Goal: Complete application form

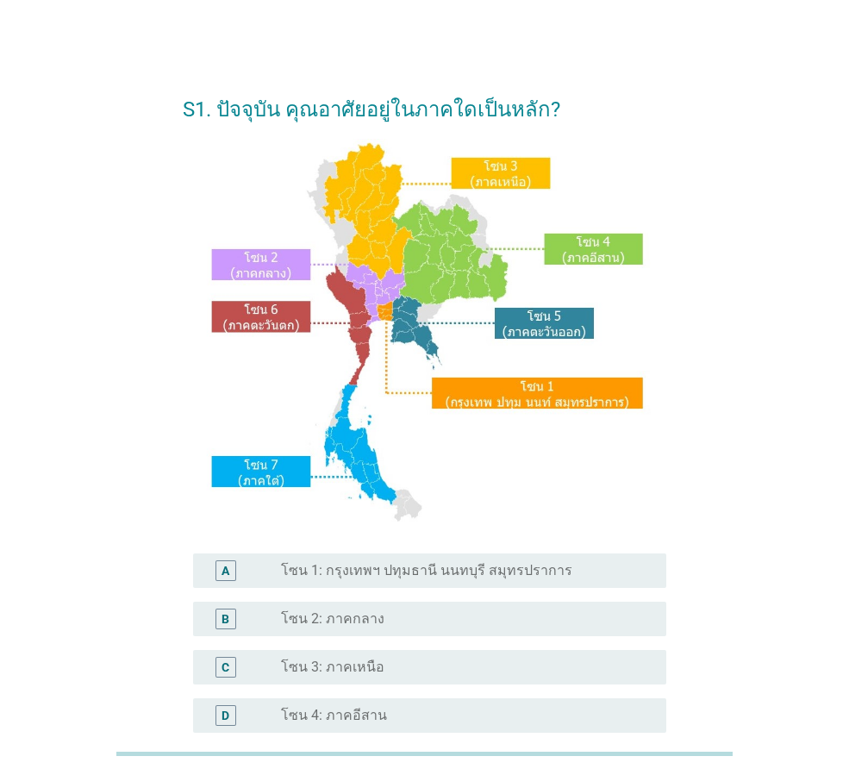
click at [349, 570] on label "โซน 1: กรุงเทพฯ ปทุมธานี นนทบุรี สมุทรปราการ" at bounding box center [426, 570] width 291 height 17
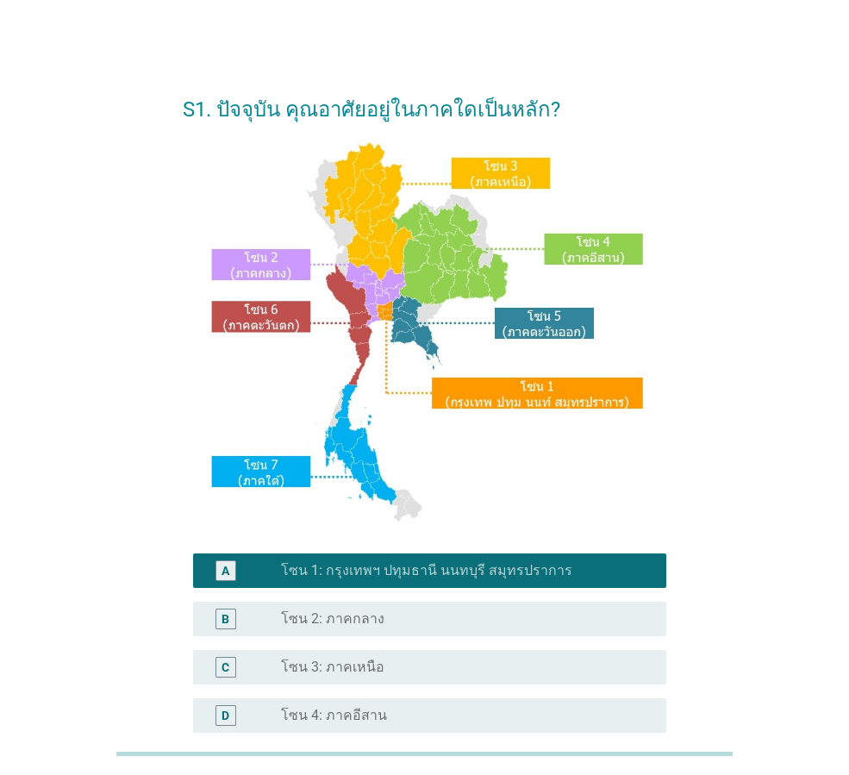
scroll to position [258, 0]
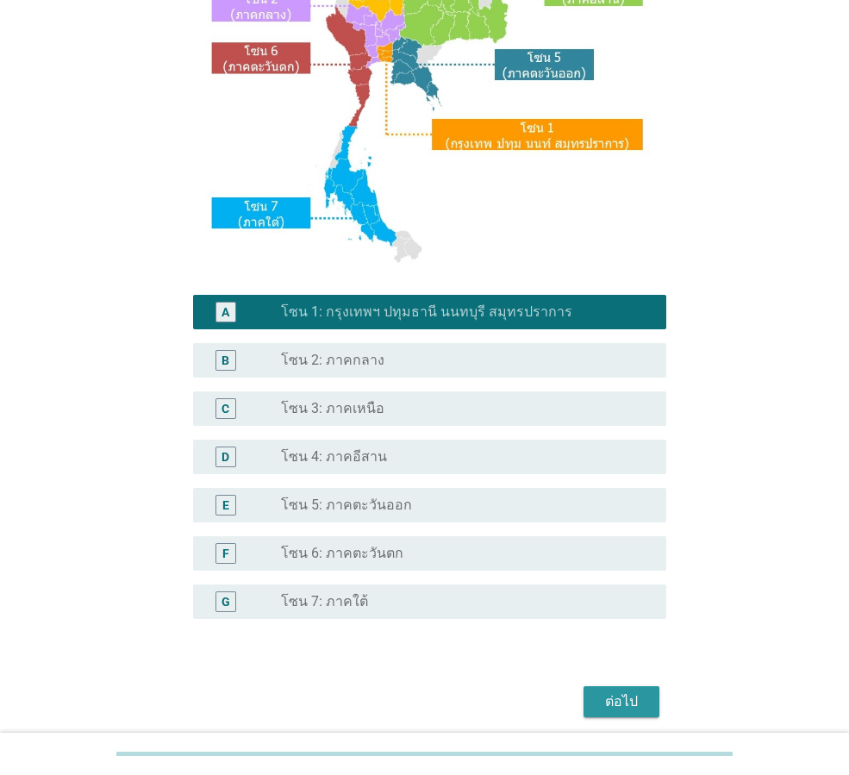
click at [621, 686] on button "ต่อไป" at bounding box center [621, 701] width 76 height 31
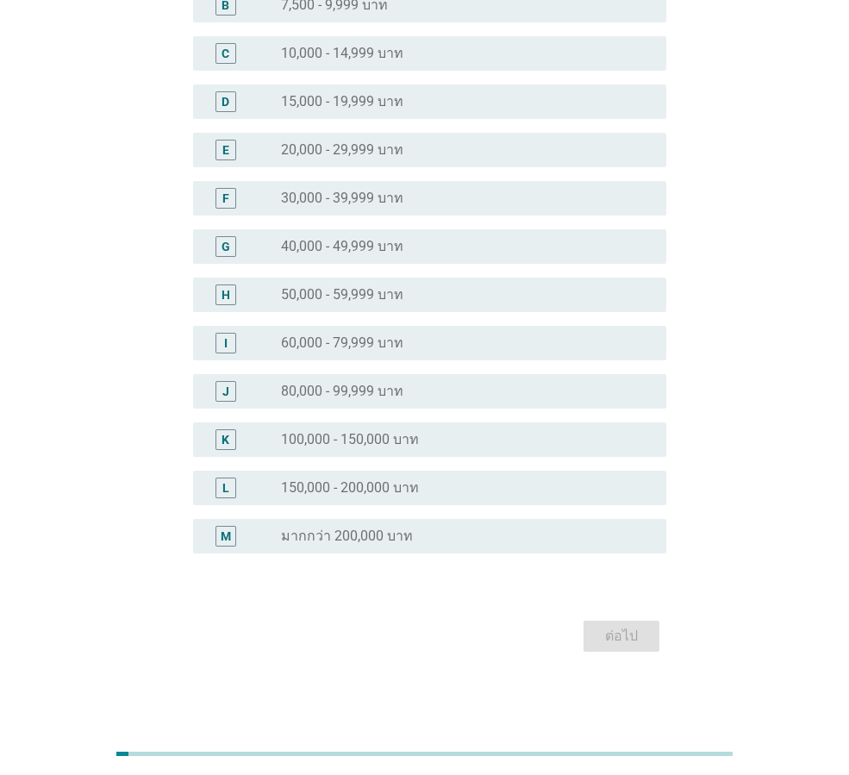
scroll to position [0, 0]
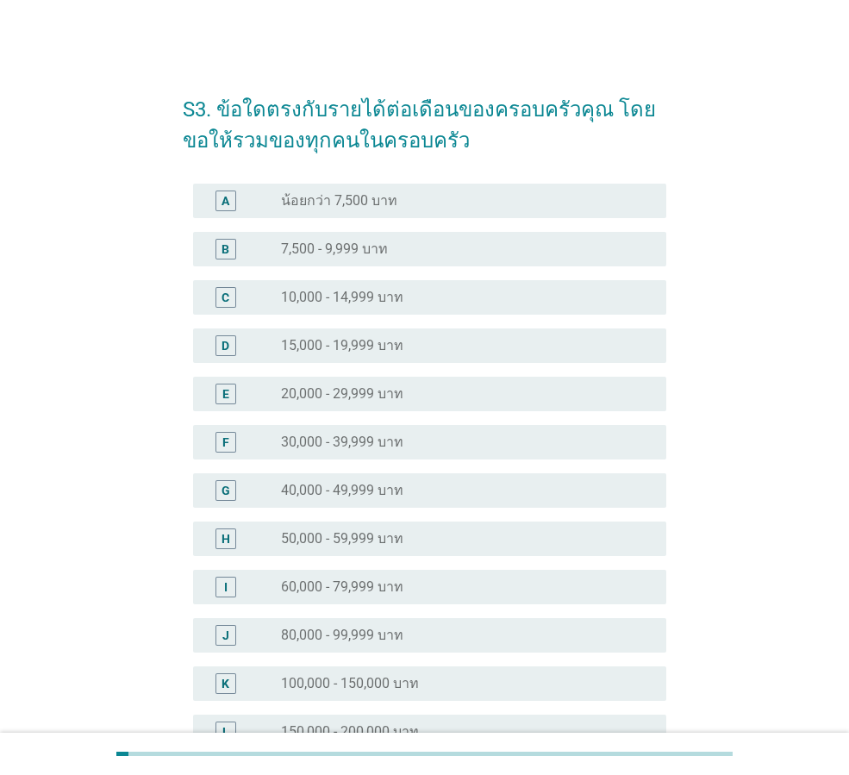
click at [351, 483] on label "40,000 - 49,999 บาท" at bounding box center [342, 490] width 122 height 17
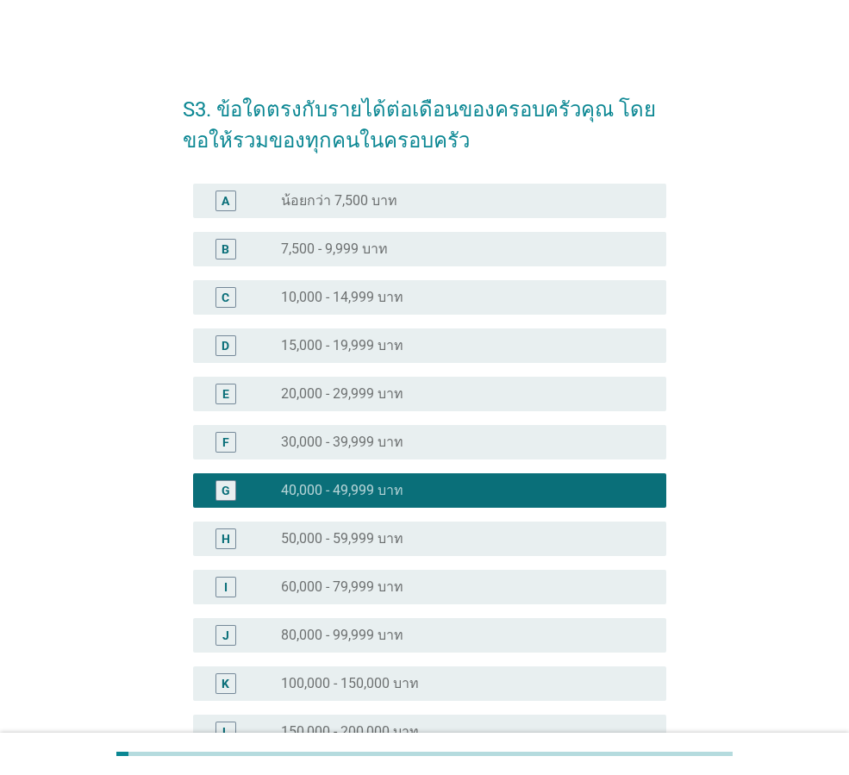
scroll to position [244, 0]
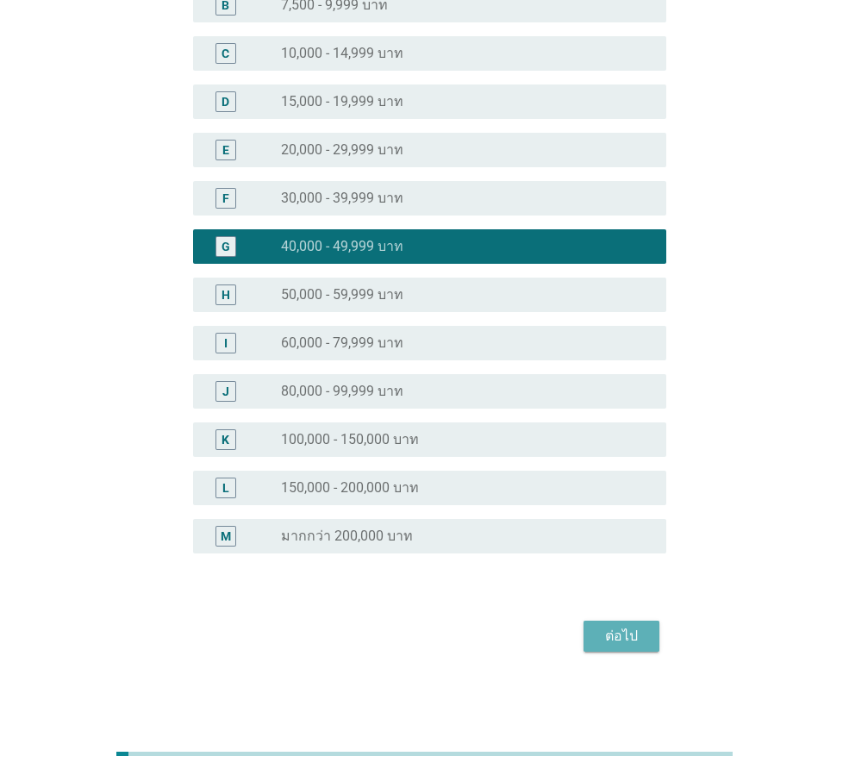
drag, startPoint x: 613, startPoint y: 632, endPoint x: 584, endPoint y: 624, distance: 29.5
click at [613, 632] on div "ต่อไป" at bounding box center [621, 636] width 48 height 21
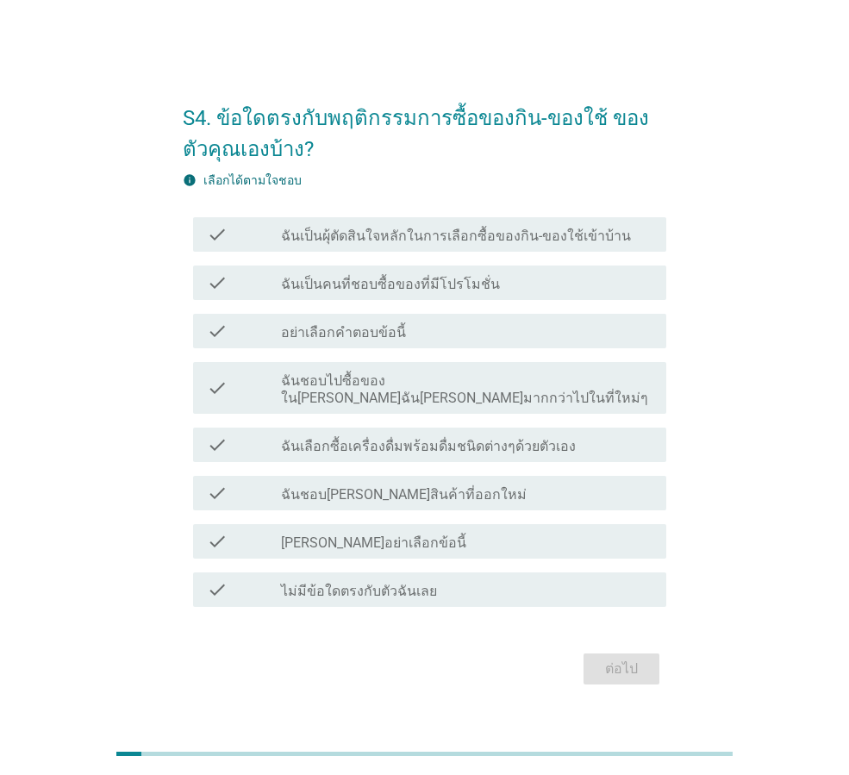
click at [454, 379] on div "check_box_outline_blank ฉันชอบไปซื้อของใน[PERSON_NAME]ฉัน[PERSON_NAME]มากกว่าไป…" at bounding box center [466, 388] width 371 height 38
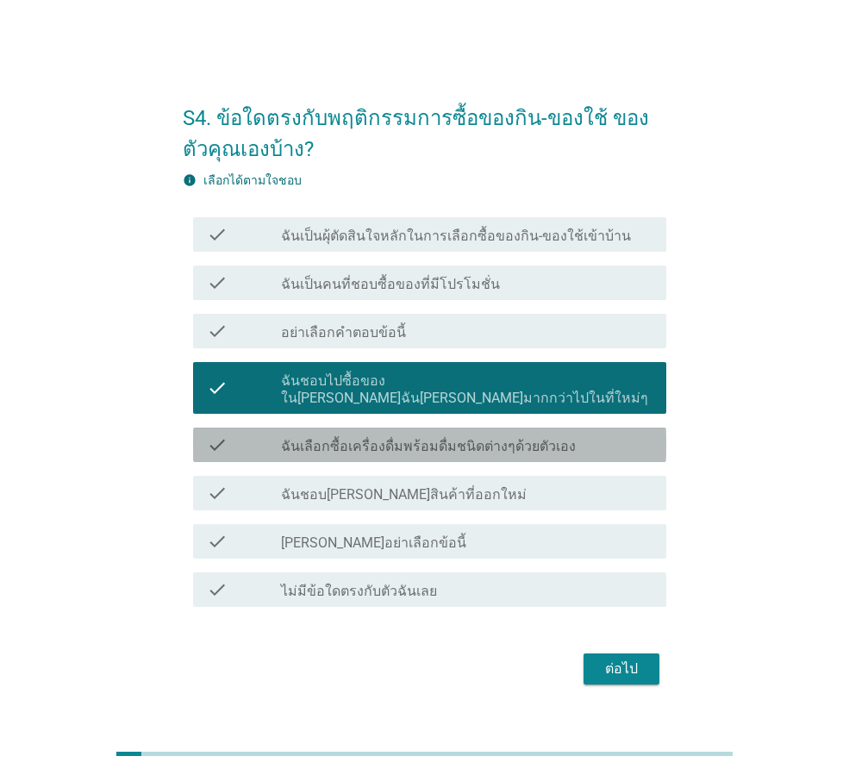
click at [457, 438] on label "ฉันเลือกซื้อเครื่องดื่มพร้อมดื่มชนิดต่างๆด้วยตัวเอง" at bounding box center [428, 446] width 295 height 17
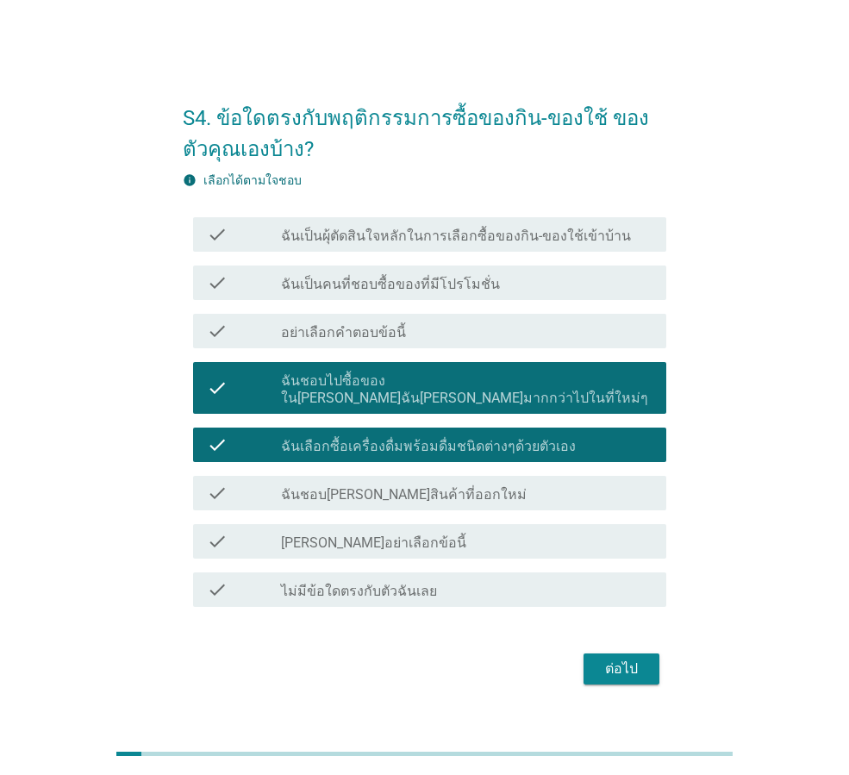
click at [431, 486] on label "ฉันชอบ[PERSON_NAME]สินค้าที่ออกใหม่" at bounding box center [404, 494] width 246 height 17
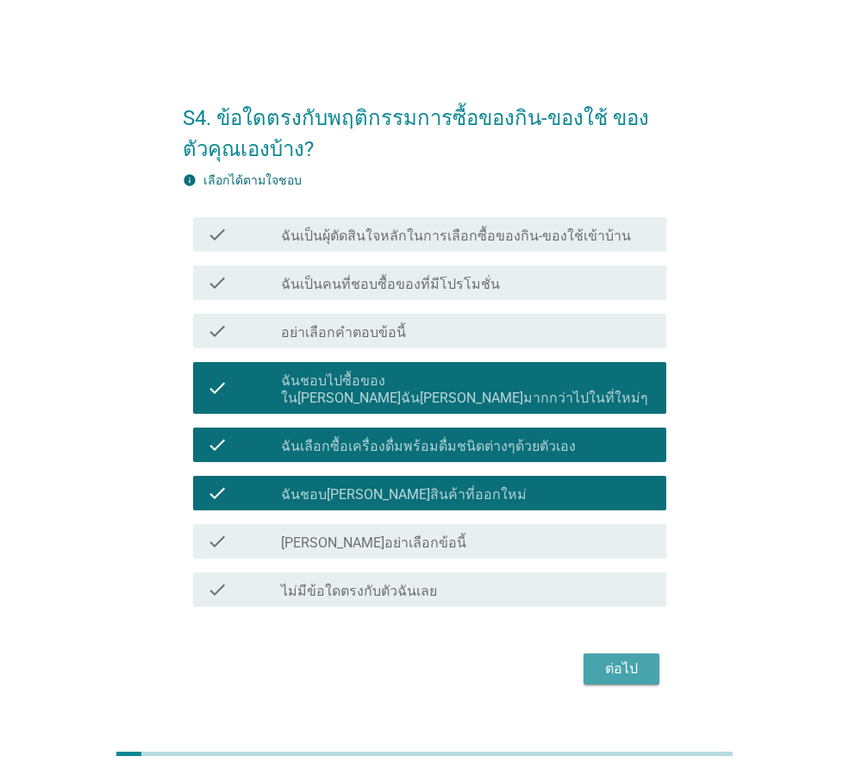
click at [627, 670] on button "ต่อไป" at bounding box center [621, 668] width 76 height 31
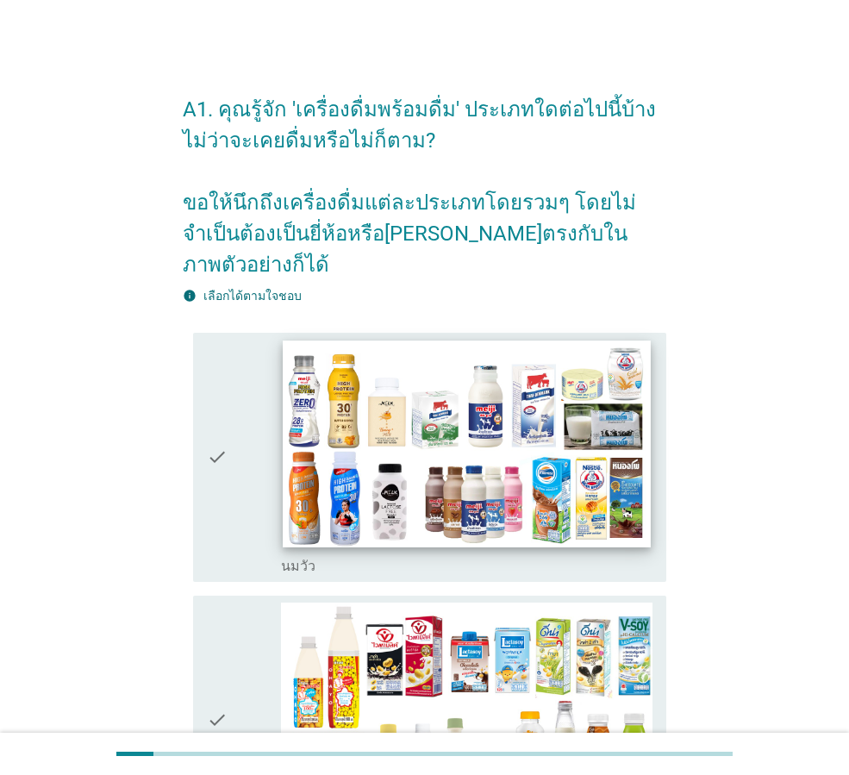
click at [367, 453] on img at bounding box center [466, 443] width 367 height 207
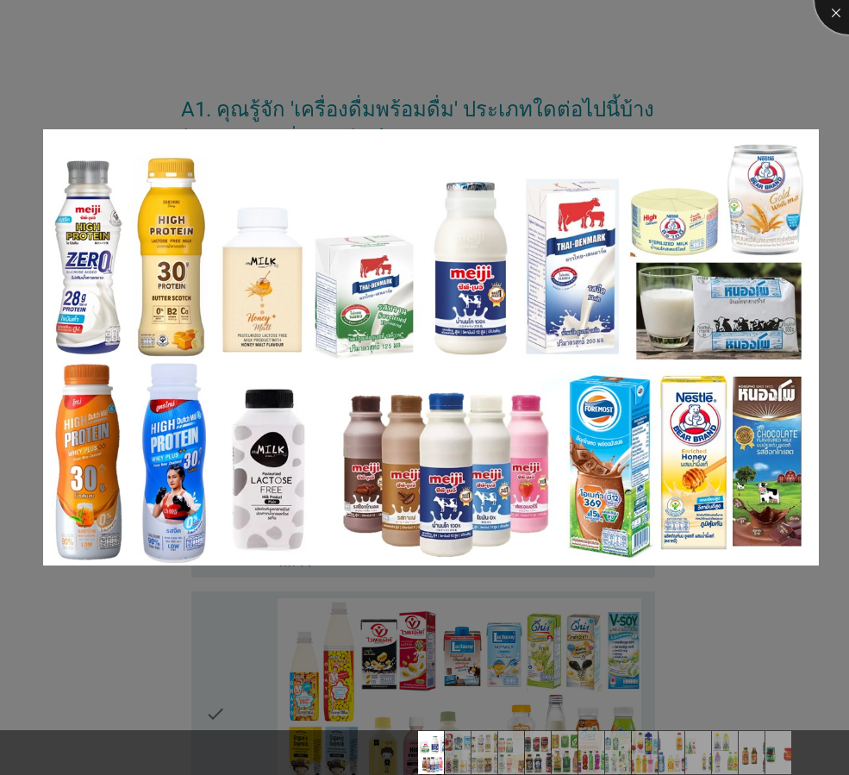
click at [832, 15] on div at bounding box center [848, 0] width 69 height 69
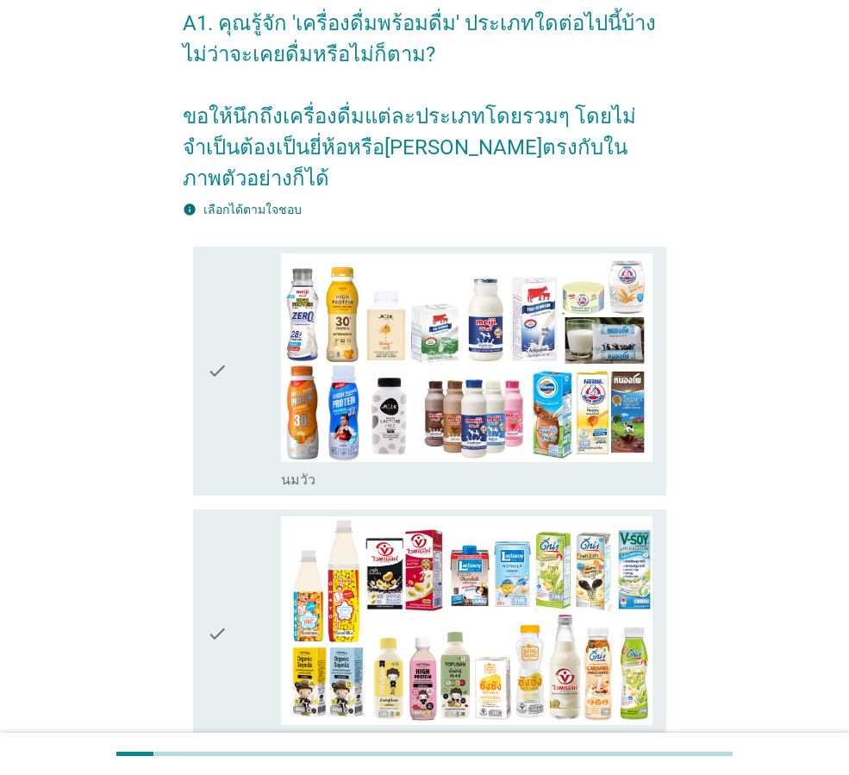
scroll to position [258, 0]
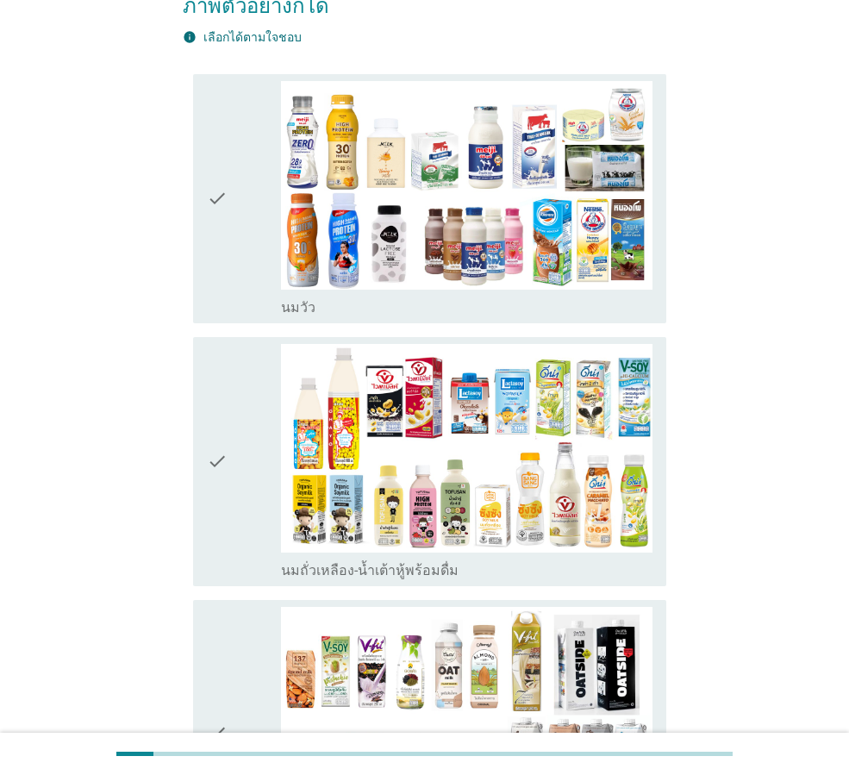
click at [242, 216] on div "check" at bounding box center [244, 198] width 74 height 235
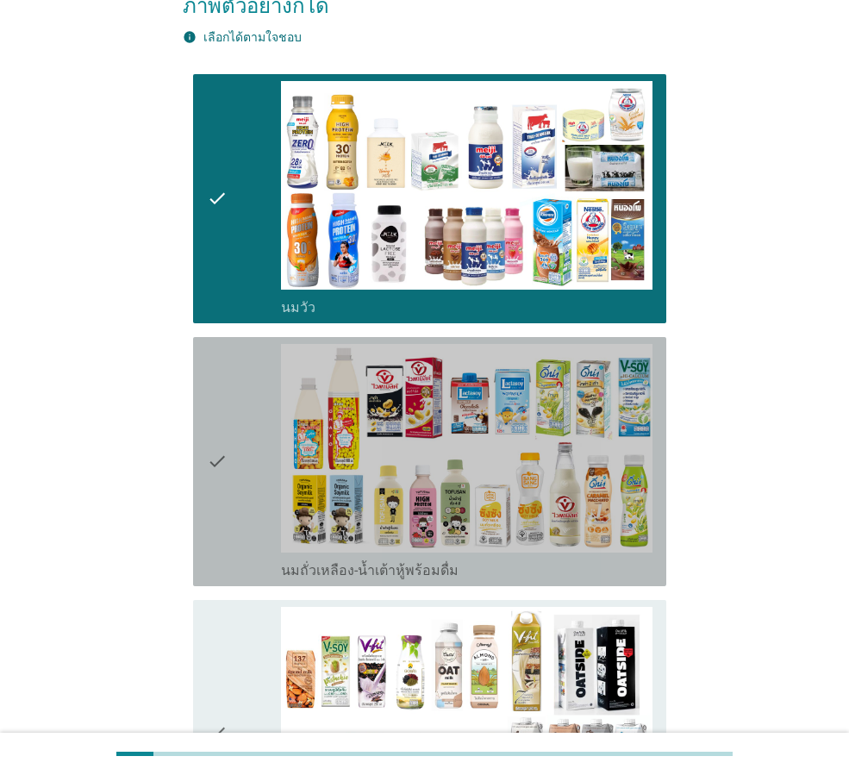
click at [234, 364] on div "check" at bounding box center [244, 461] width 74 height 235
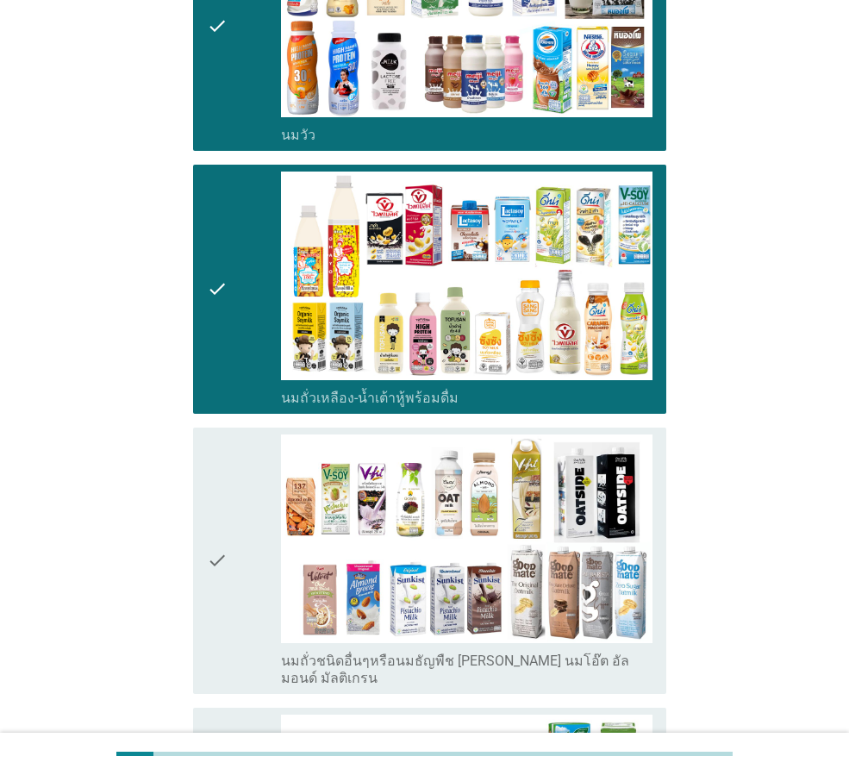
click at [239, 458] on div "check" at bounding box center [244, 560] width 74 height 252
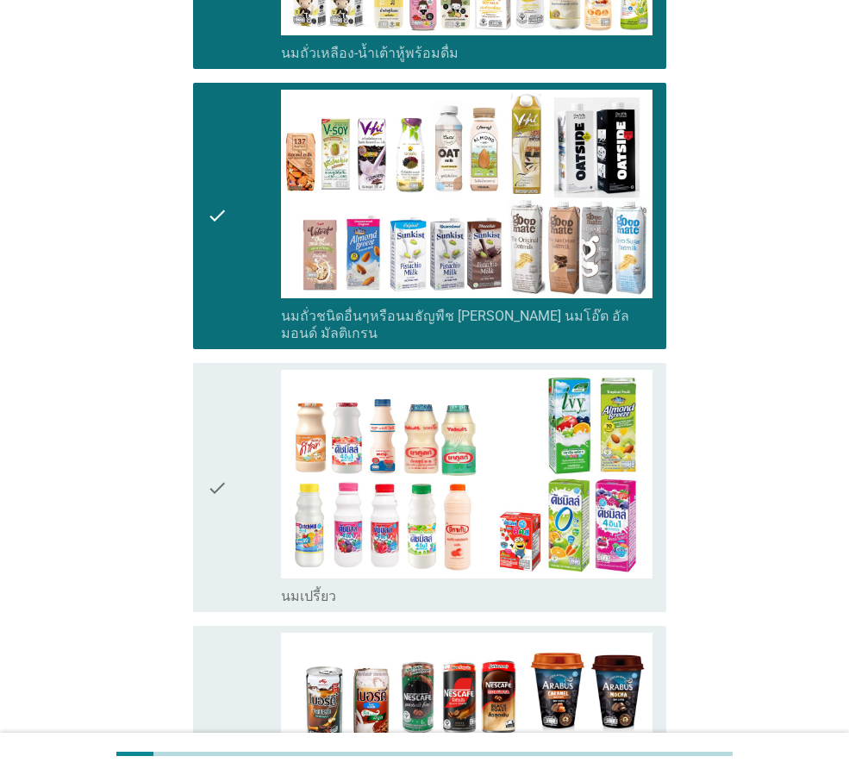
click at [241, 417] on div "check" at bounding box center [244, 487] width 74 height 235
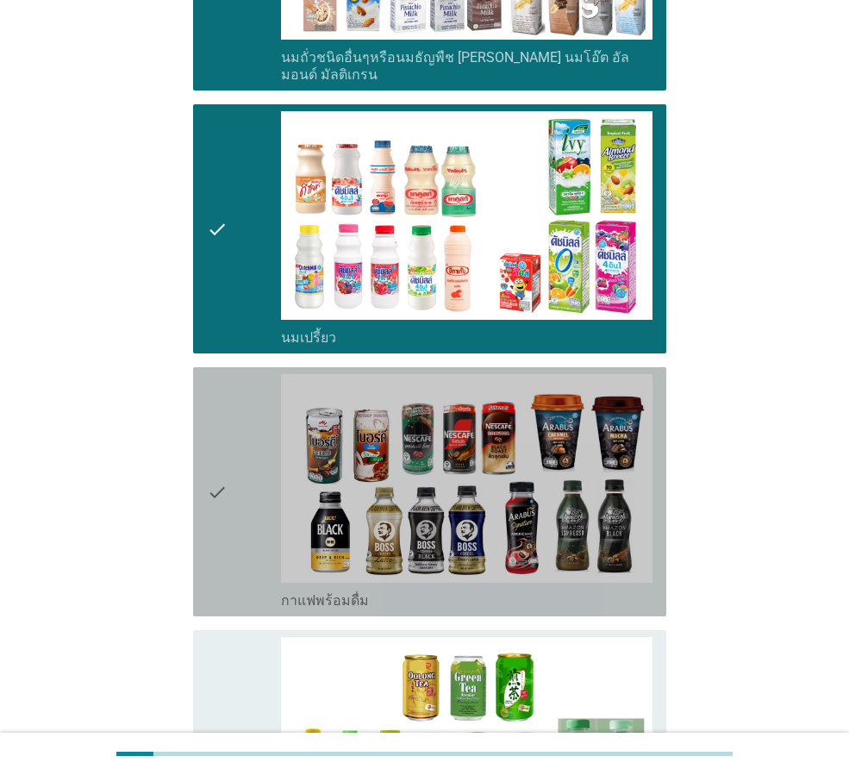
click at [234, 433] on div "check" at bounding box center [244, 491] width 74 height 235
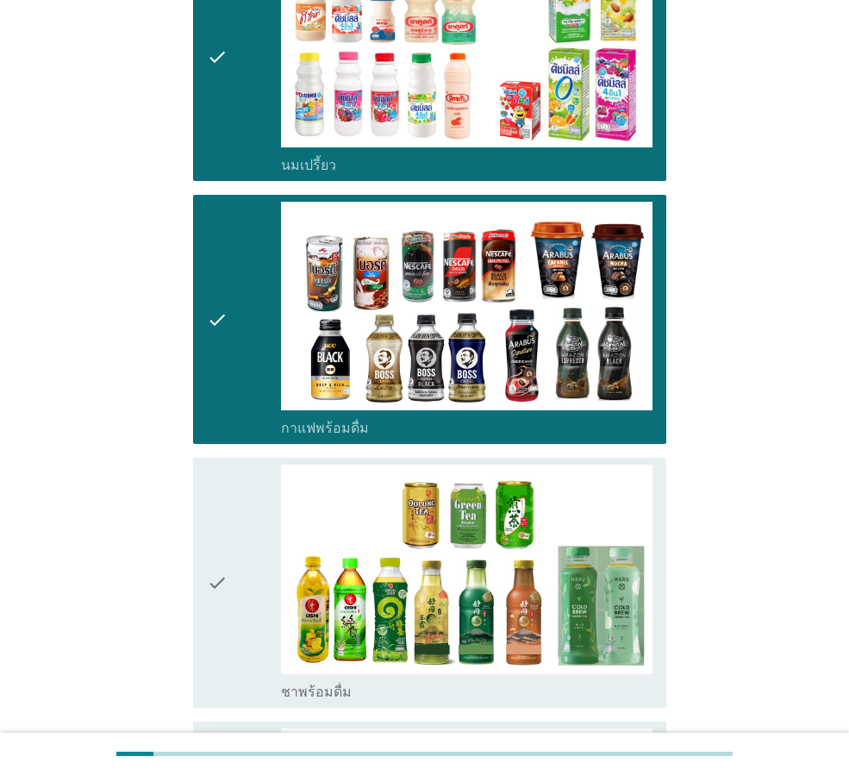
click at [231, 475] on div "check" at bounding box center [244, 581] width 74 height 235
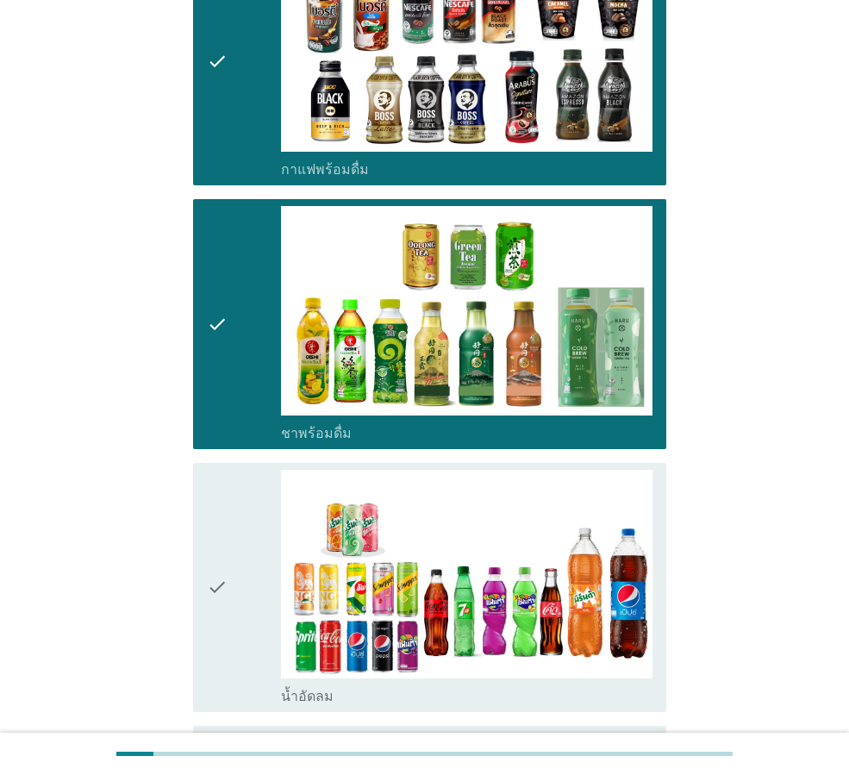
click at [234, 490] on div "check" at bounding box center [244, 587] width 74 height 235
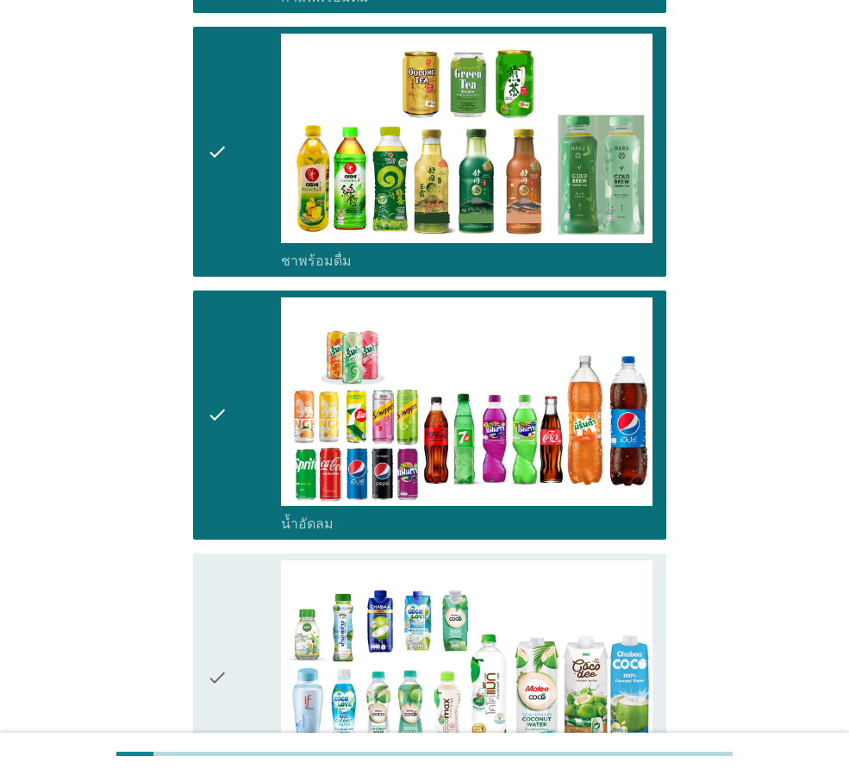
drag, startPoint x: 232, startPoint y: 536, endPoint x: 245, endPoint y: 535, distance: 13.0
click at [232, 560] on div "check" at bounding box center [244, 677] width 74 height 235
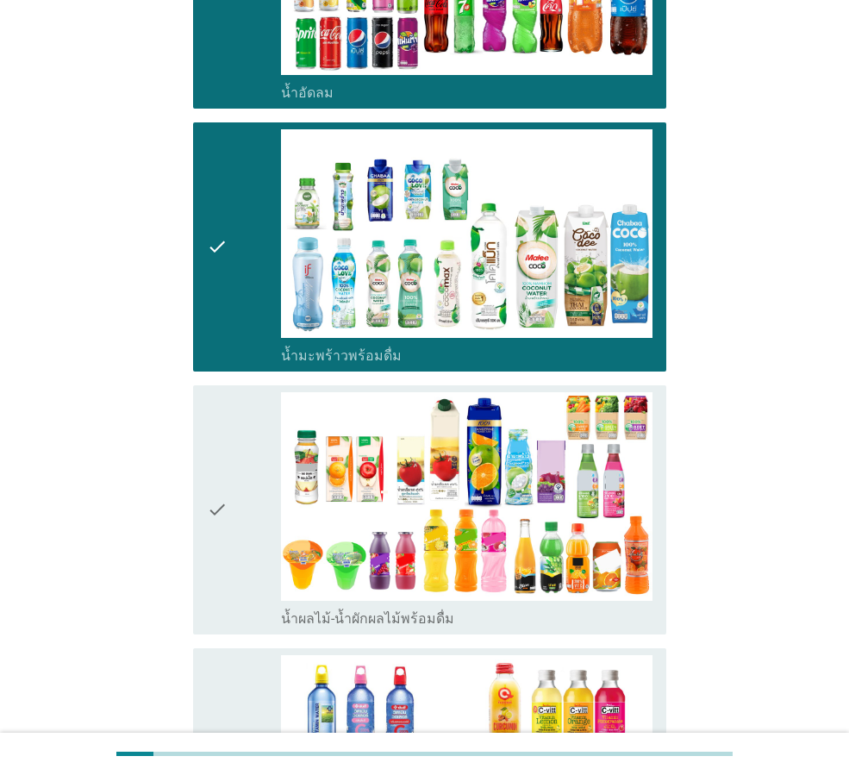
click at [207, 498] on icon "check" at bounding box center [217, 509] width 21 height 235
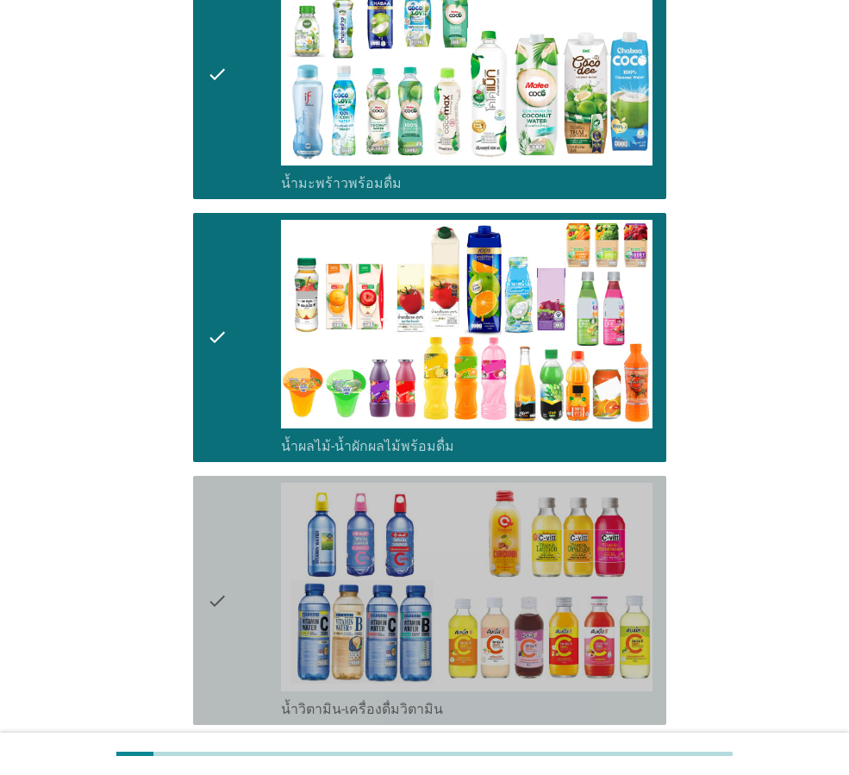
click at [229, 501] on div "check" at bounding box center [244, 600] width 74 height 235
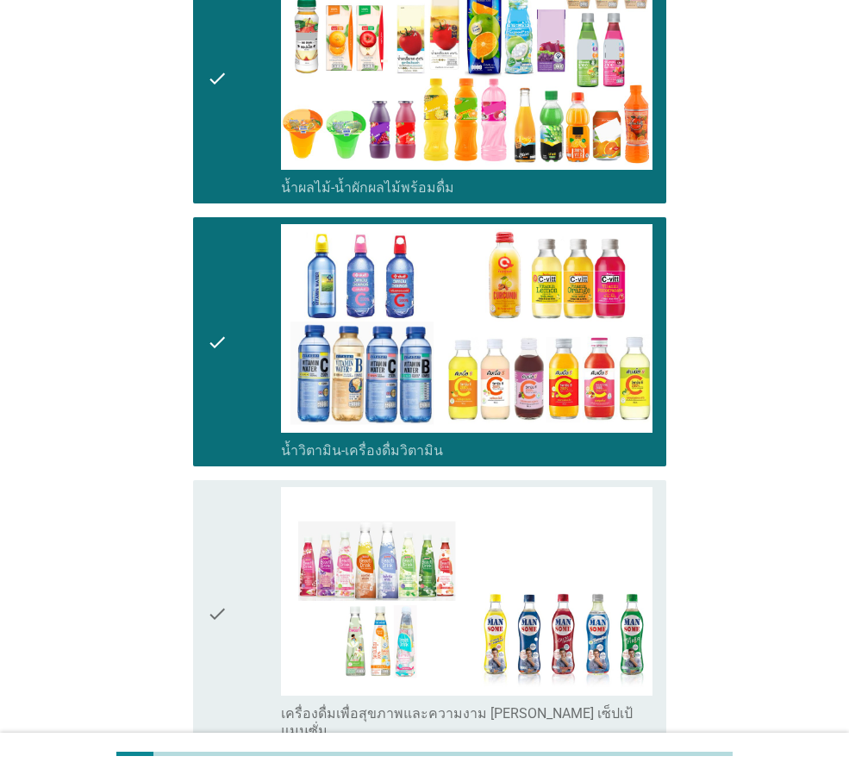
click at [240, 512] on div "check" at bounding box center [244, 613] width 74 height 252
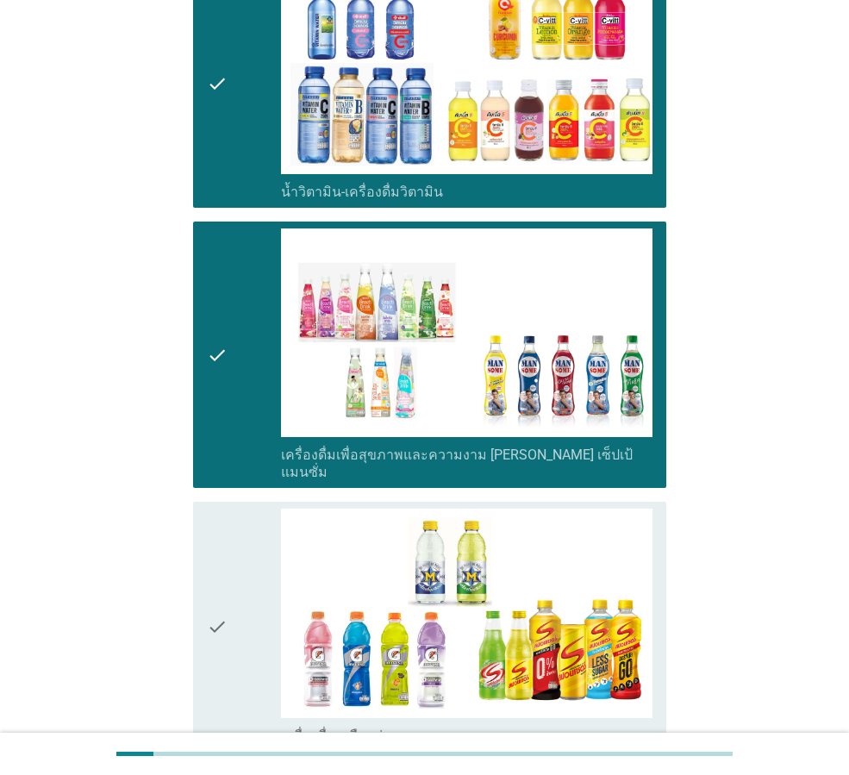
click at [232, 515] on div "check" at bounding box center [244, 625] width 74 height 235
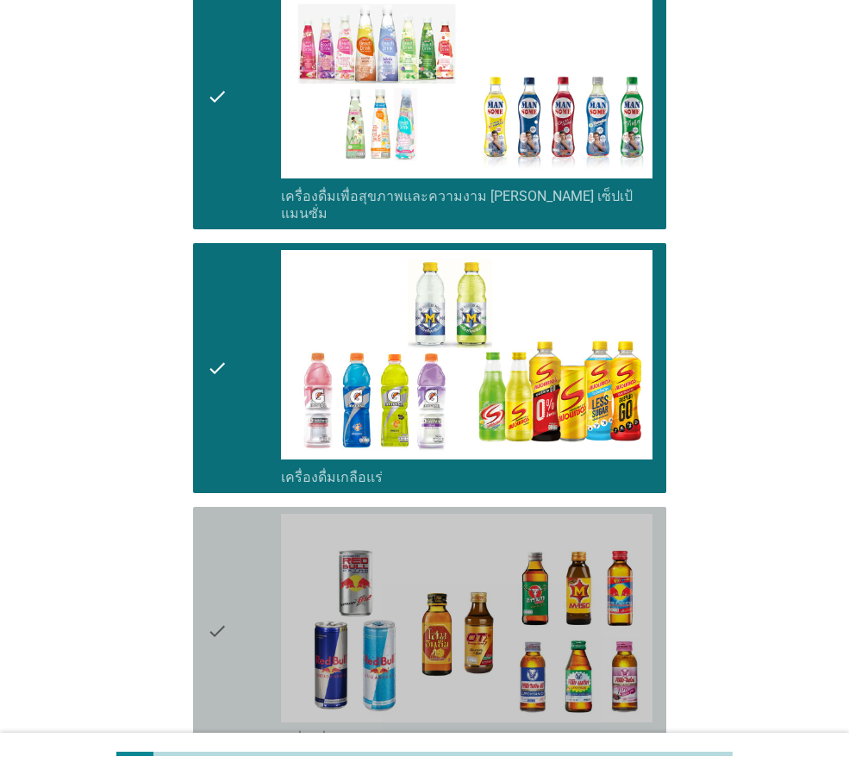
click at [240, 523] on div "check" at bounding box center [244, 631] width 74 height 235
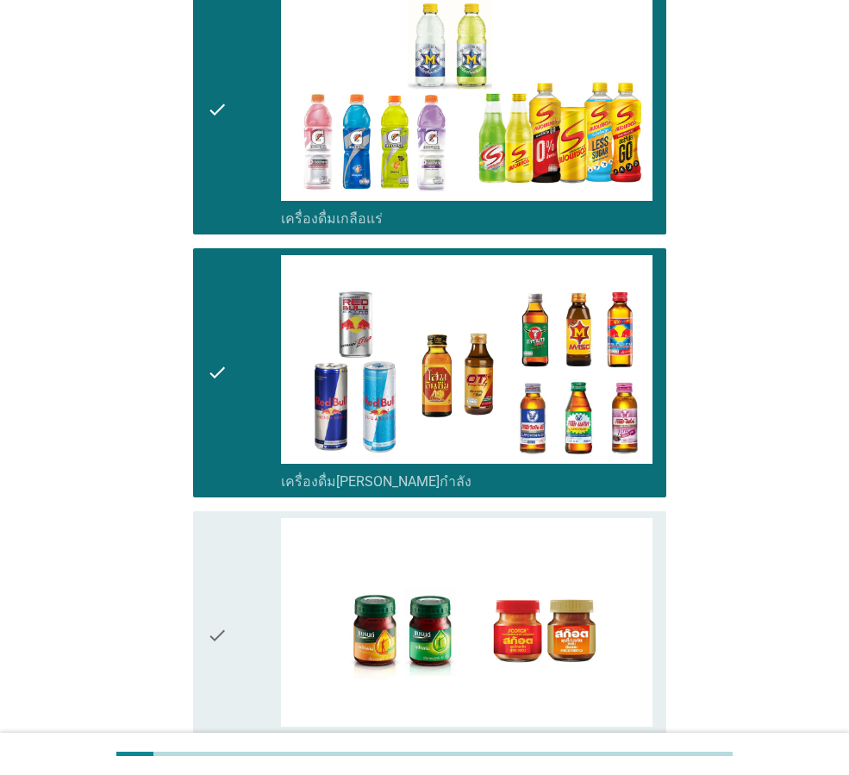
click at [249, 543] on div "check" at bounding box center [244, 635] width 74 height 235
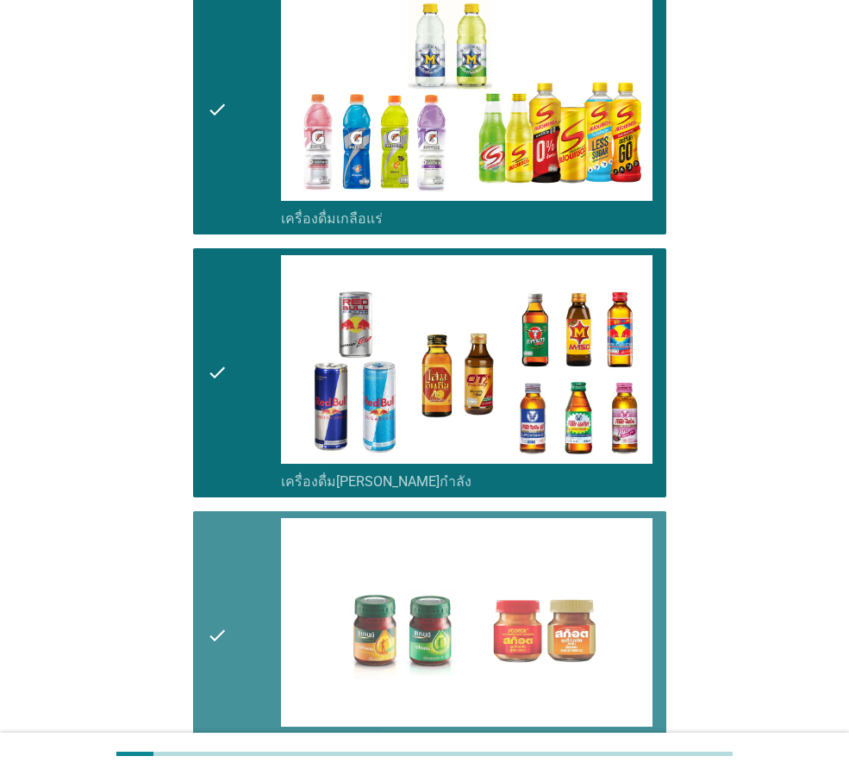
scroll to position [3443, 0]
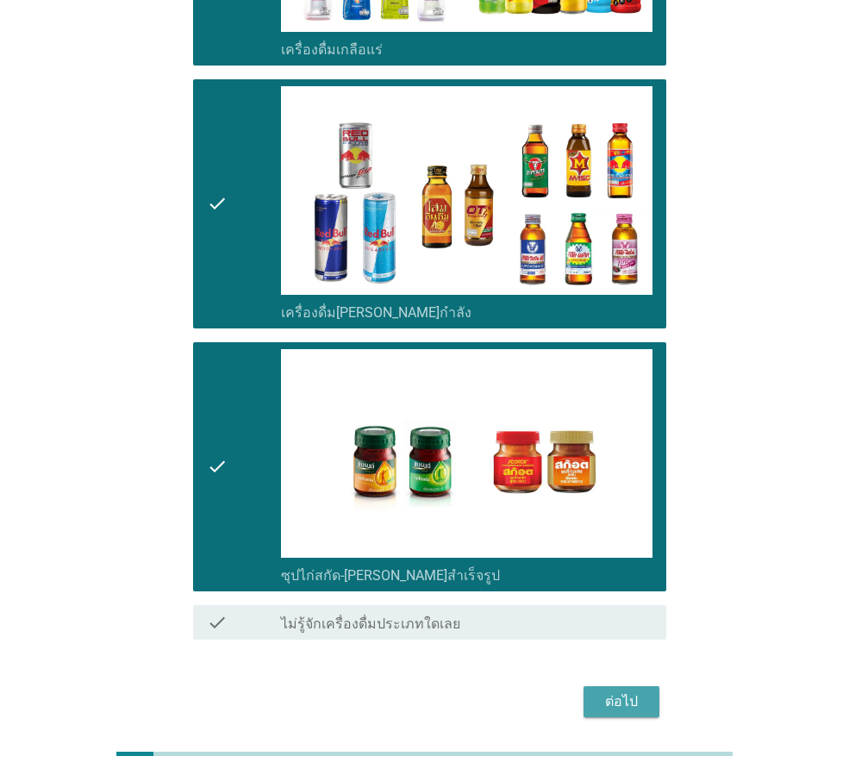
click at [635, 691] on div "ต่อไป" at bounding box center [621, 701] width 48 height 21
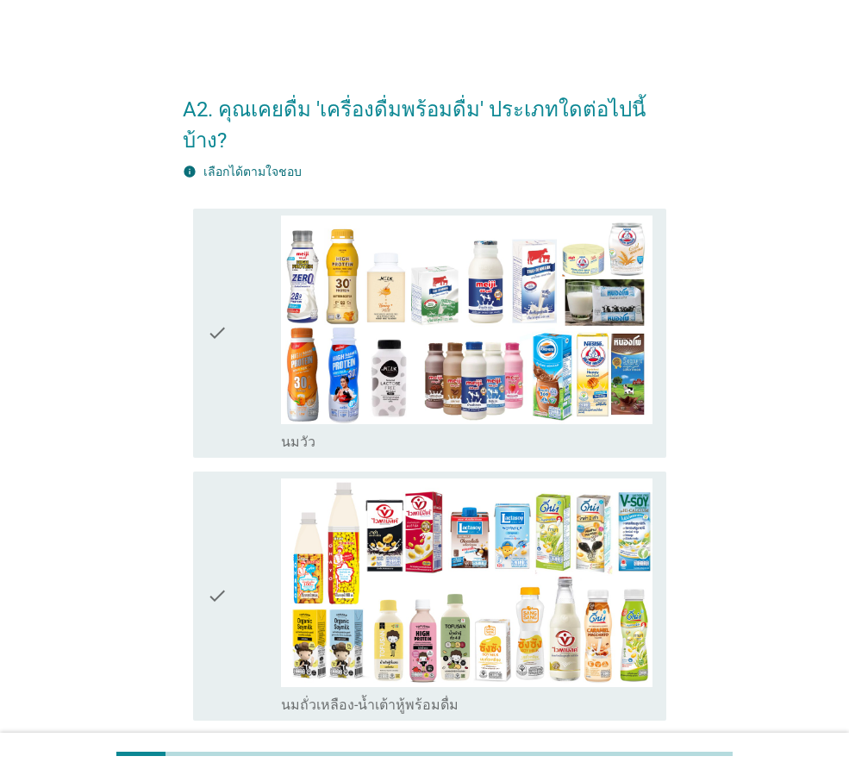
click at [230, 307] on div "check" at bounding box center [244, 332] width 74 height 235
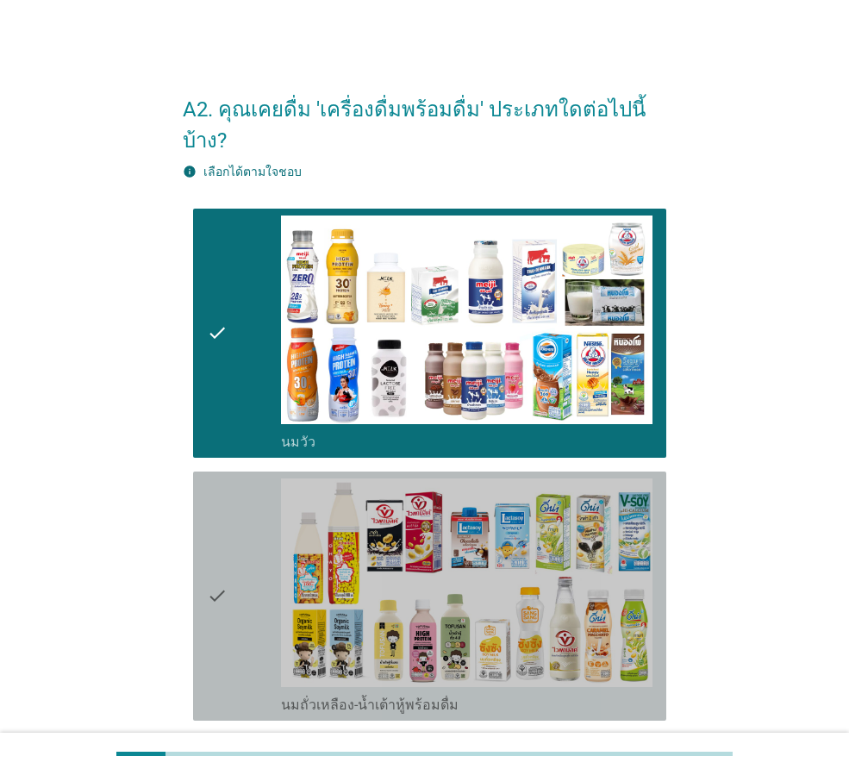
click at [225, 501] on icon "check" at bounding box center [217, 595] width 21 height 235
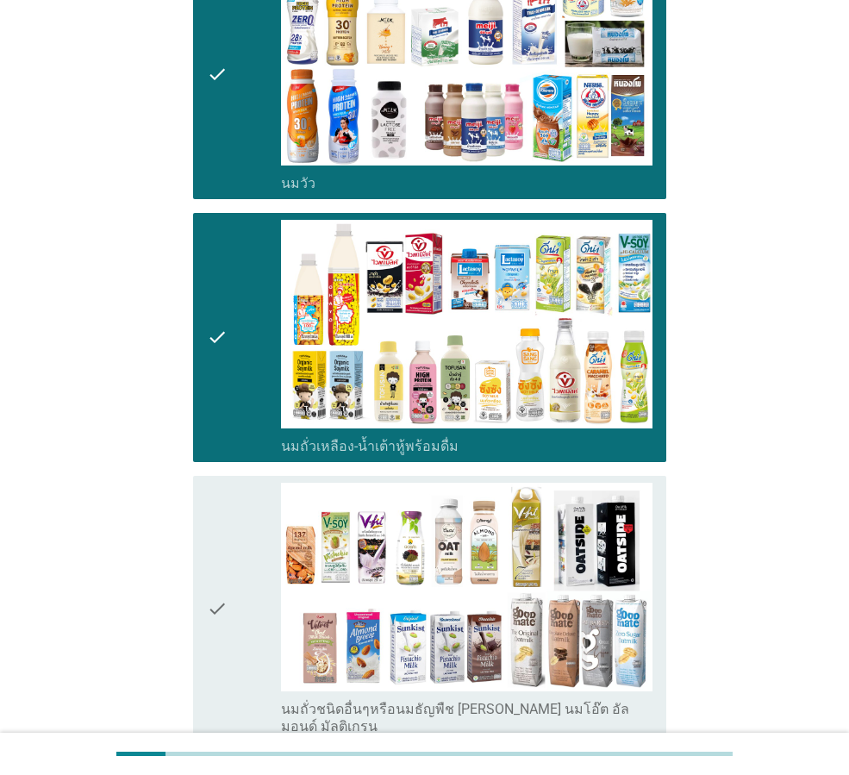
scroll to position [431, 0]
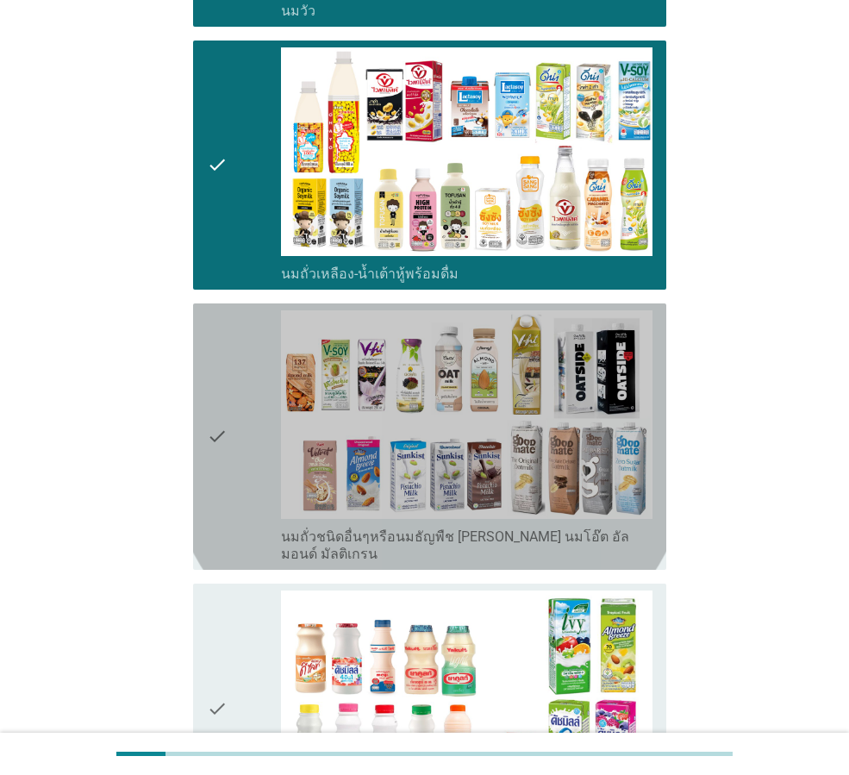
click at [234, 408] on div "check" at bounding box center [244, 436] width 74 height 252
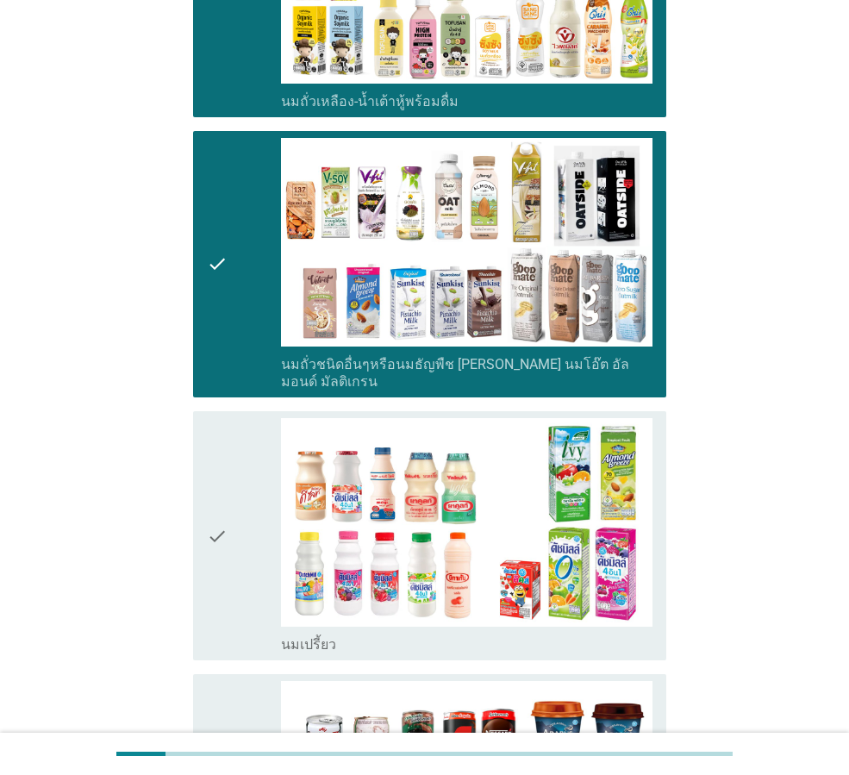
click at [229, 459] on div "check" at bounding box center [244, 535] width 74 height 235
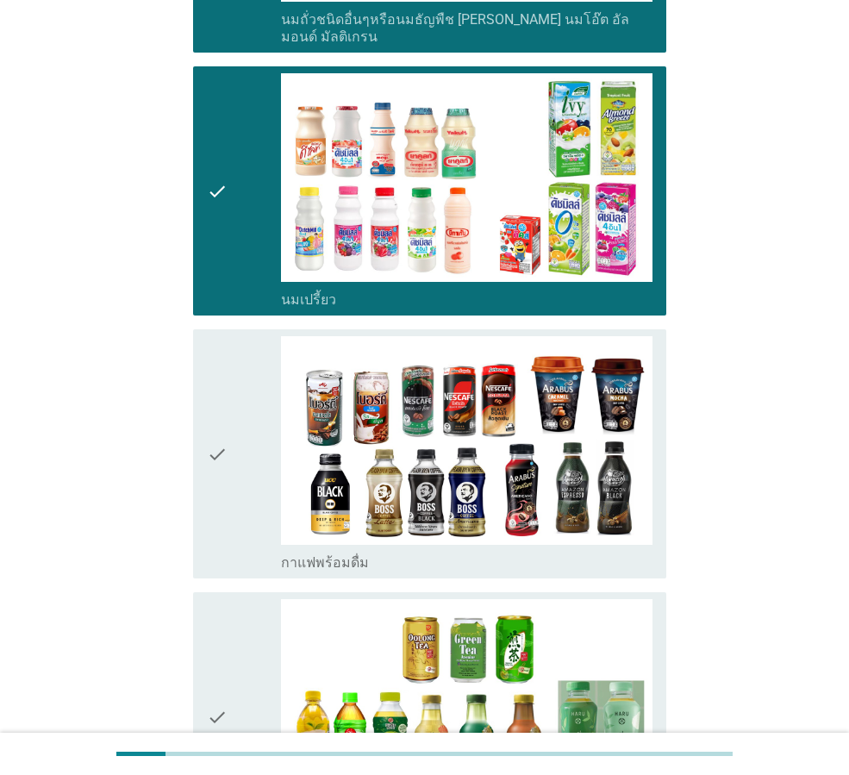
click at [239, 411] on div "check" at bounding box center [244, 453] width 74 height 235
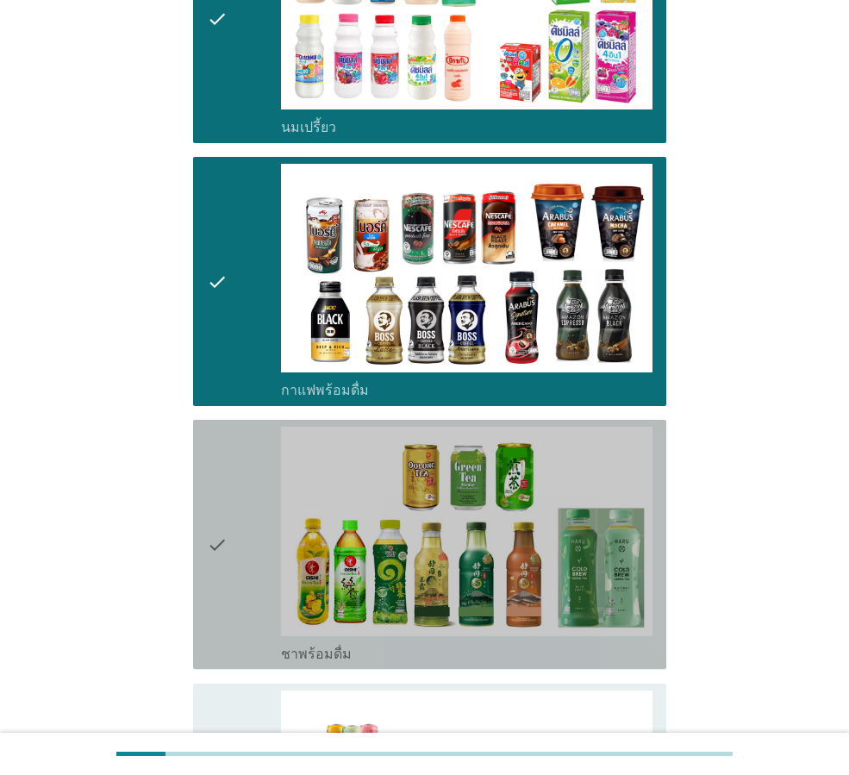
click at [232, 458] on div "check" at bounding box center [244, 544] width 74 height 235
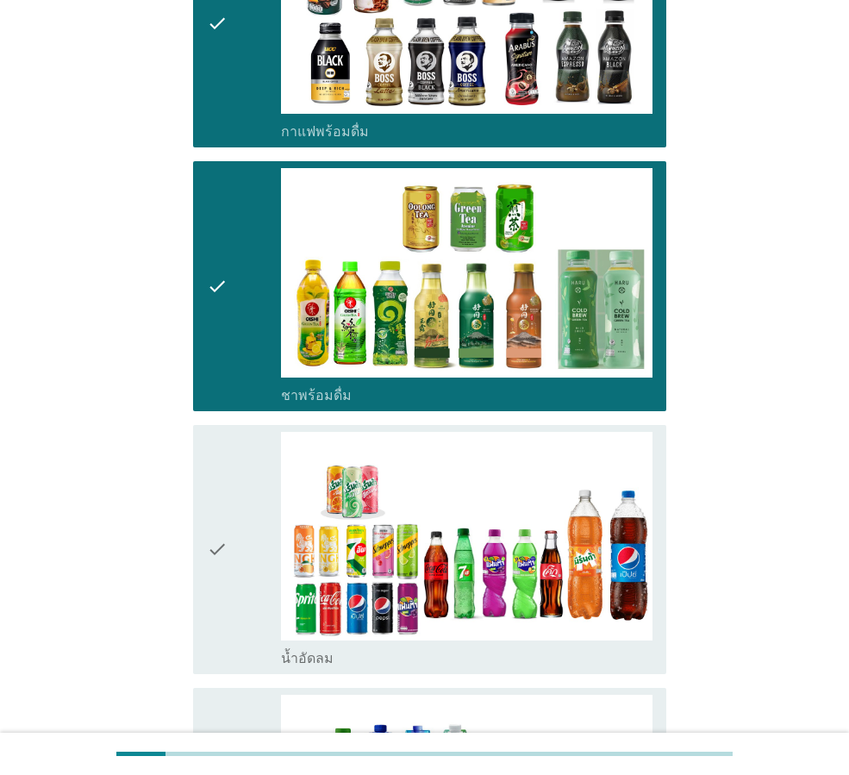
click at [230, 480] on div "check" at bounding box center [244, 549] width 74 height 235
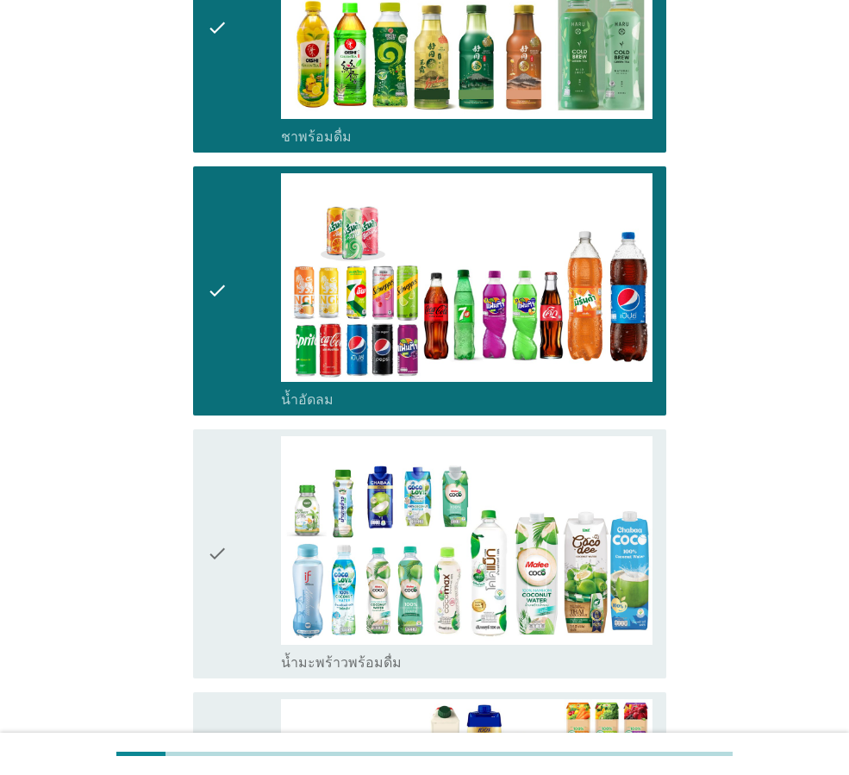
click at [235, 502] on div "check" at bounding box center [244, 553] width 74 height 235
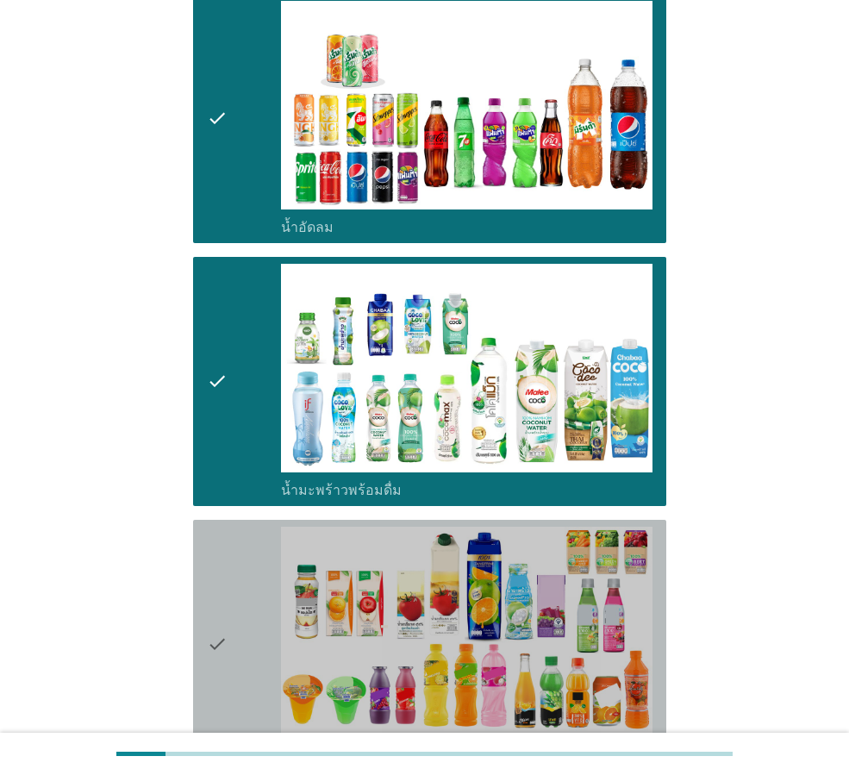
drag, startPoint x: 227, startPoint y: 515, endPoint x: 270, endPoint y: 522, distance: 42.8
click at [228, 526] on div "check" at bounding box center [244, 643] width 74 height 235
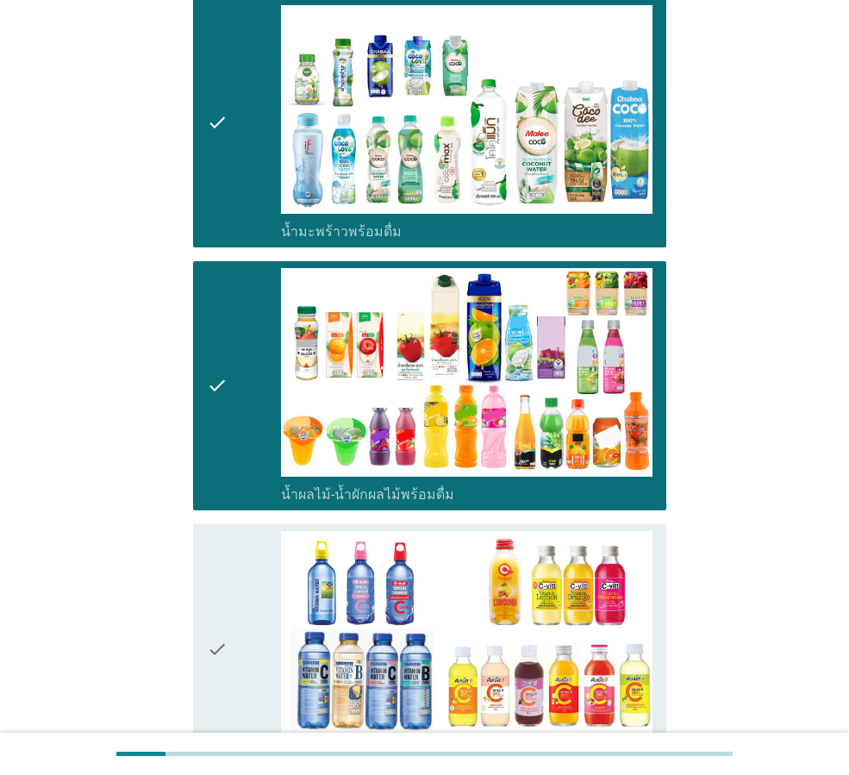
click at [238, 532] on div "check" at bounding box center [244, 648] width 74 height 235
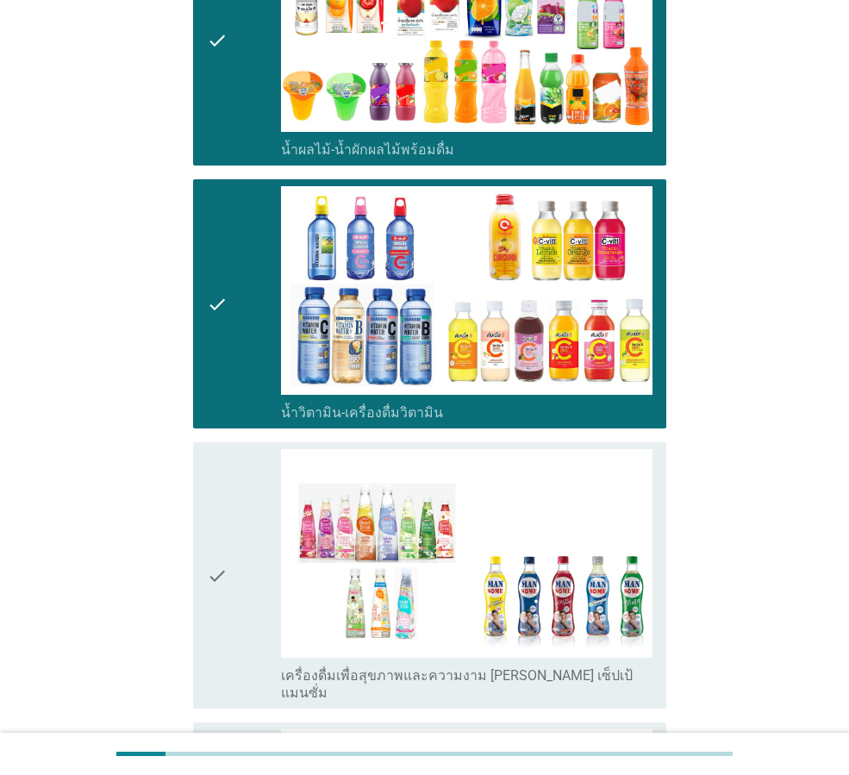
scroll to position [2585, 0]
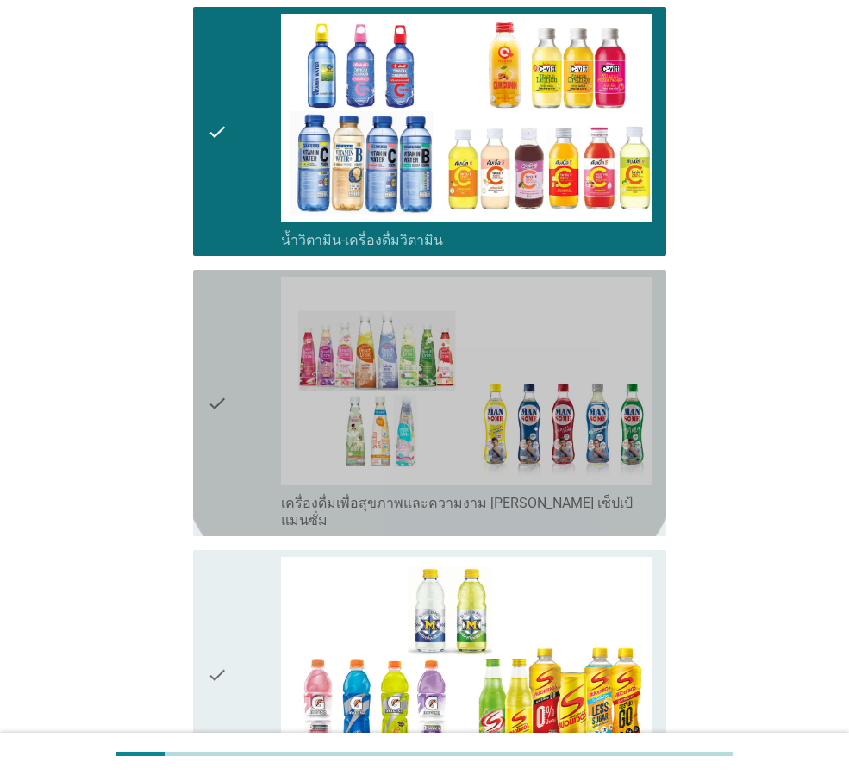
click at [249, 389] on div "check" at bounding box center [244, 403] width 74 height 252
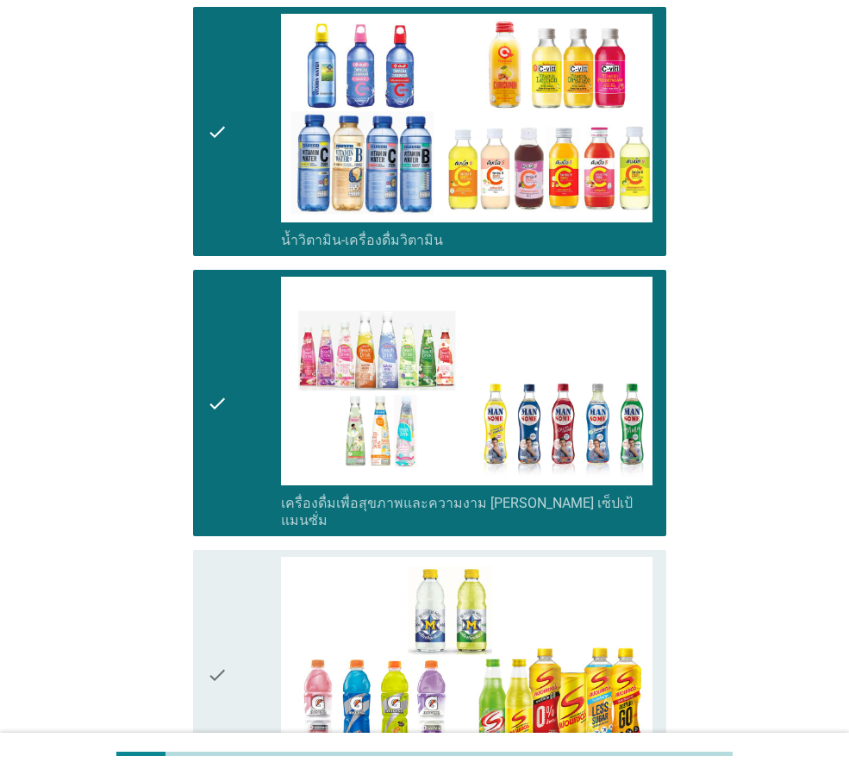
scroll to position [2757, 0]
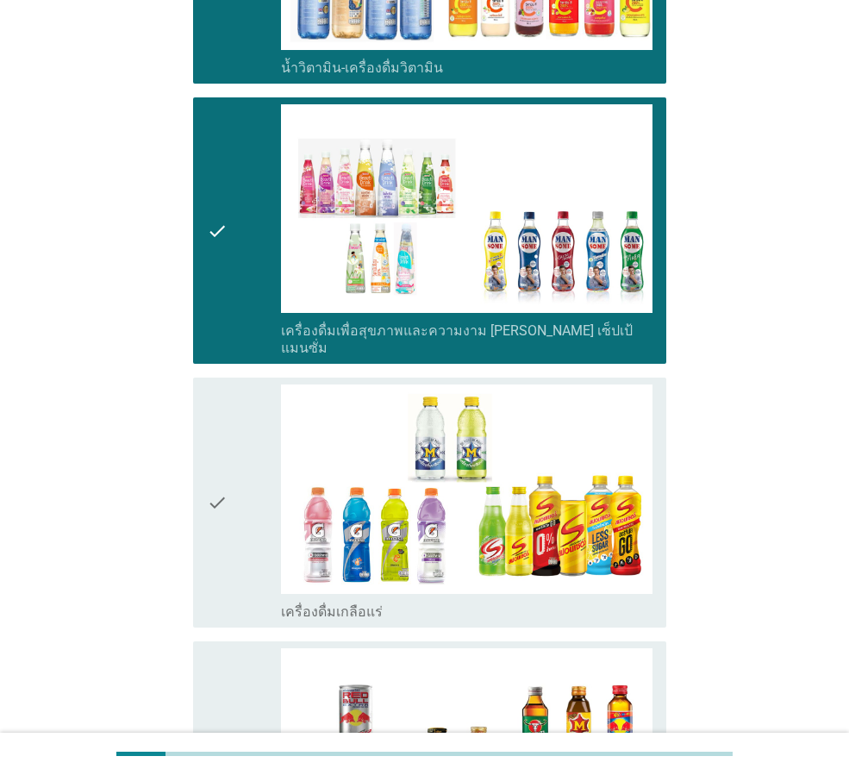
click at [227, 455] on icon "check" at bounding box center [217, 501] width 21 height 235
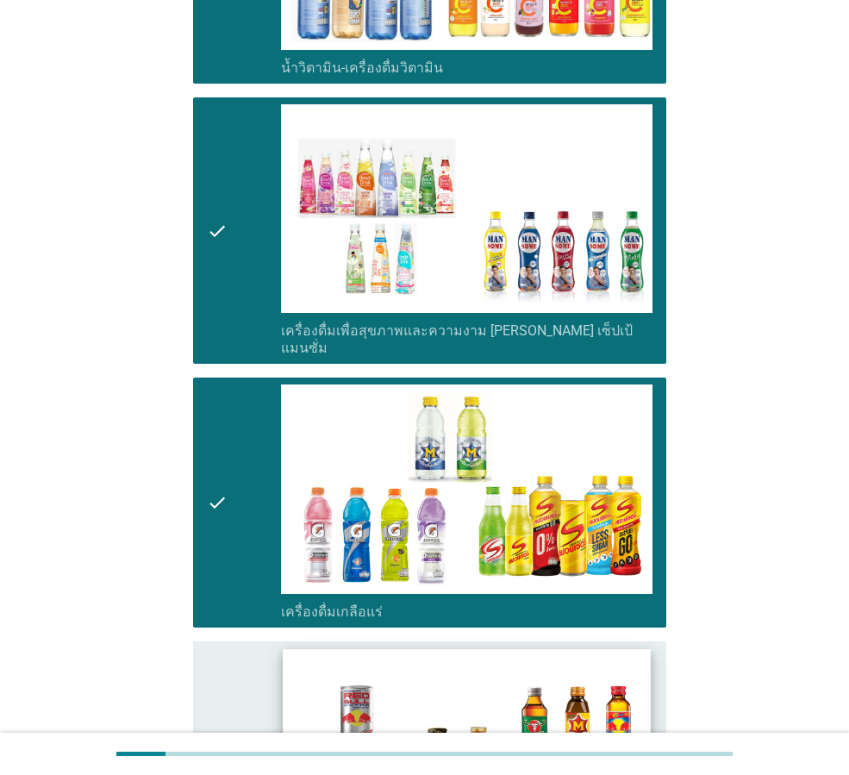
scroll to position [3016, 0]
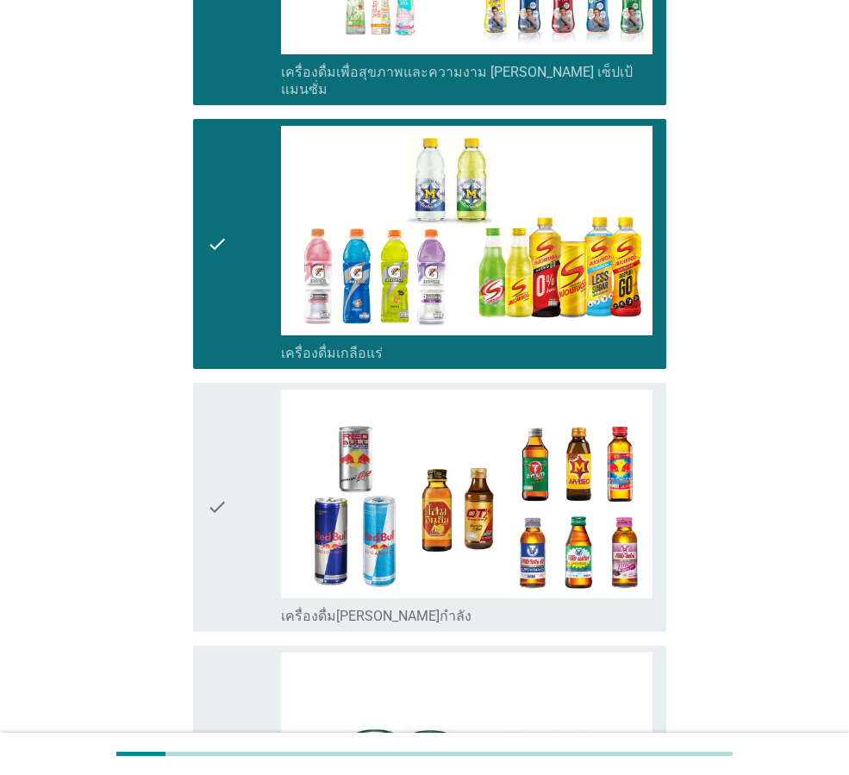
click at [215, 432] on icon "check" at bounding box center [217, 506] width 21 height 235
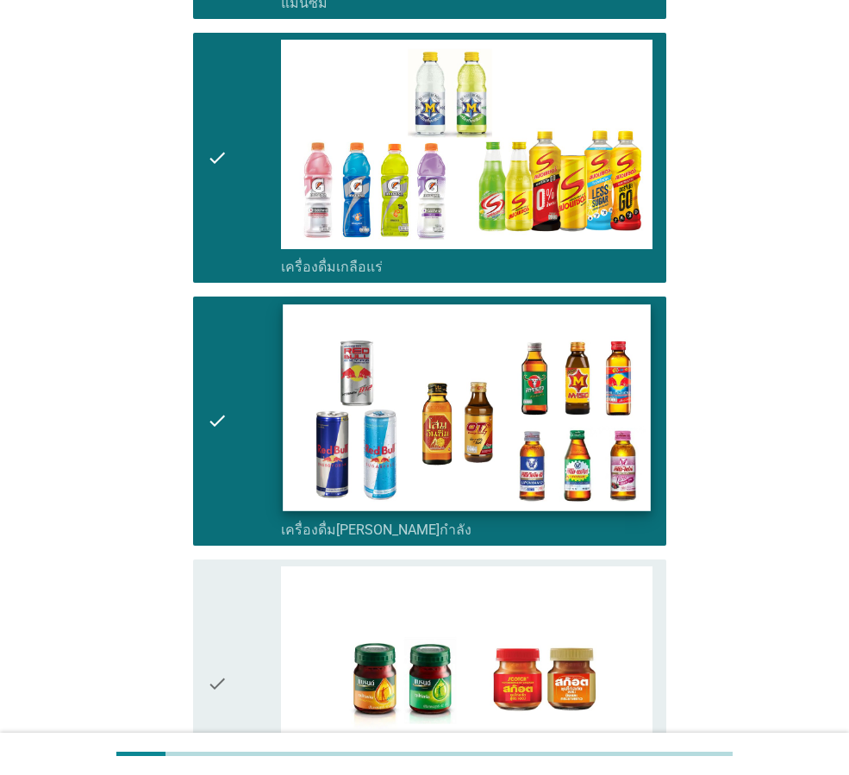
scroll to position [3274, 0]
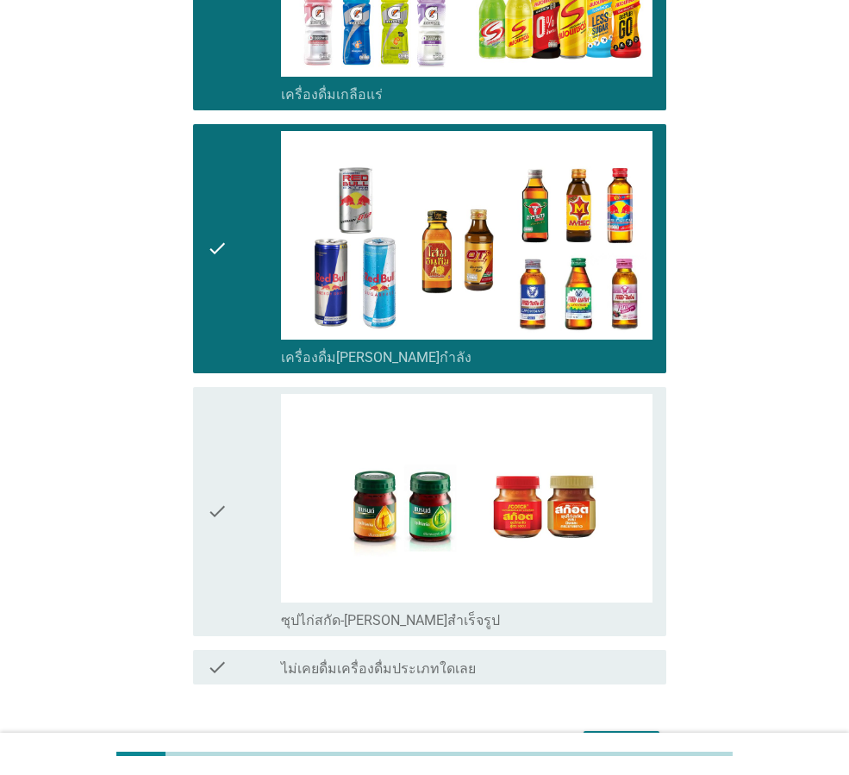
click at [202, 433] on div "check check_box_outline_blank ซุปไก่สกัด-[PERSON_NAME]สำเร็จรูป" at bounding box center [429, 511] width 473 height 249
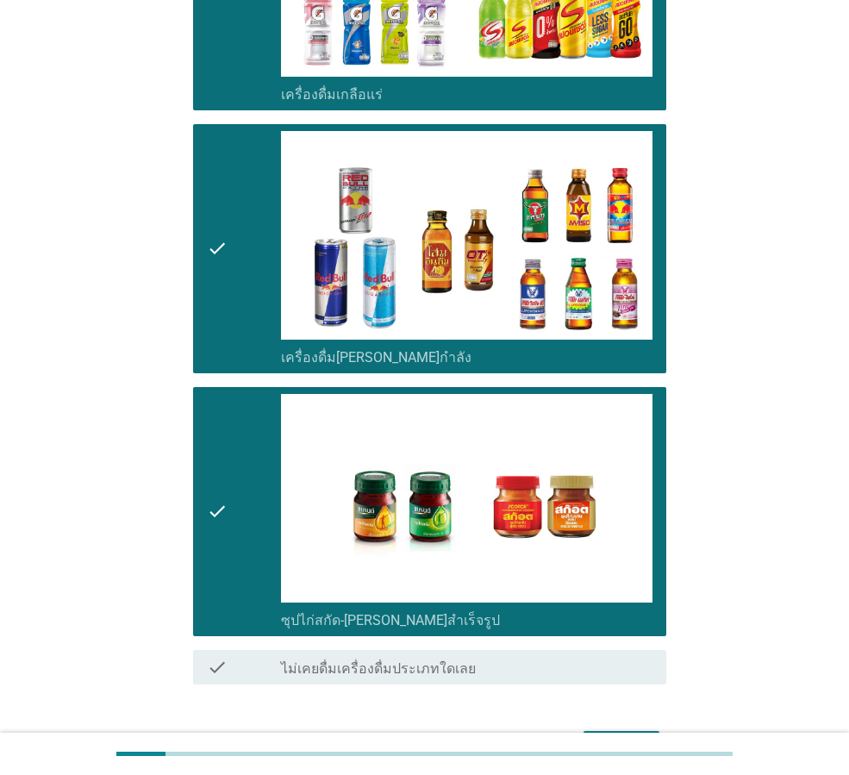
click at [626, 736] on div "ต่อไป" at bounding box center [621, 746] width 48 height 21
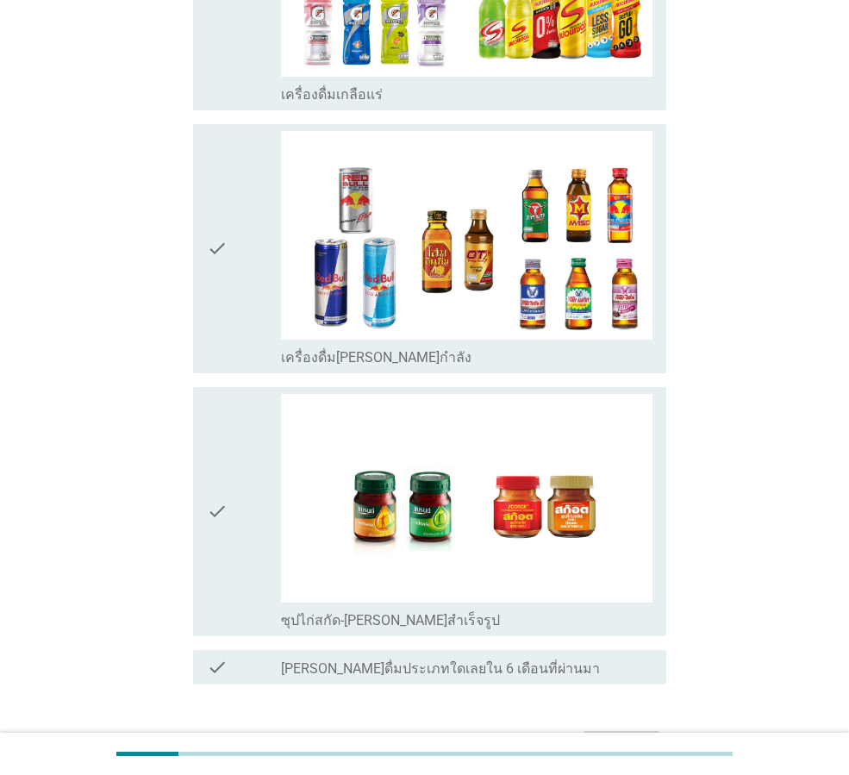
scroll to position [0, 0]
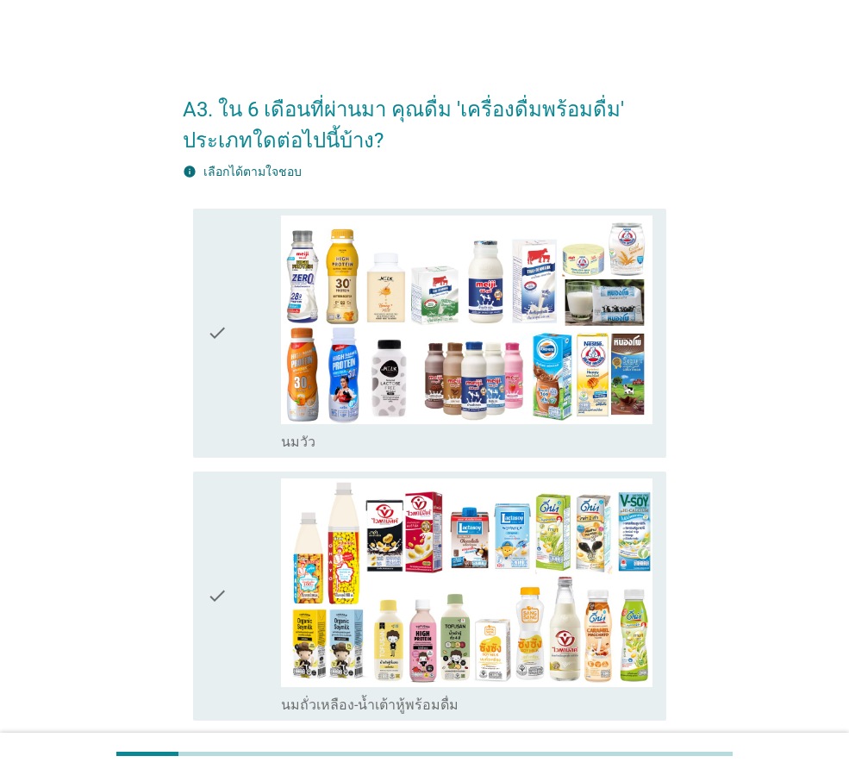
click at [221, 322] on icon "check" at bounding box center [217, 332] width 21 height 235
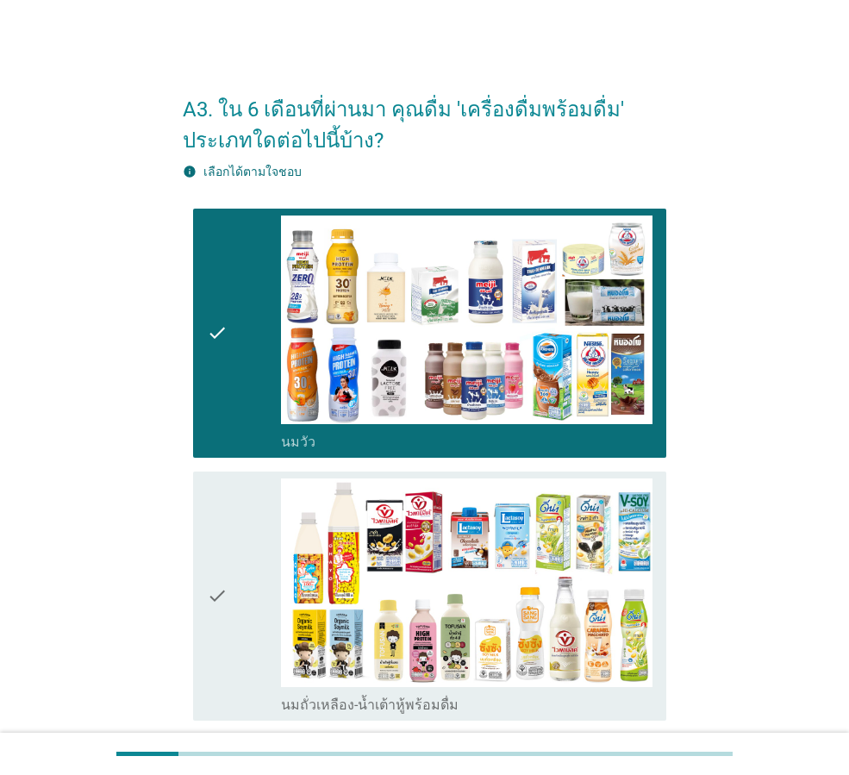
drag, startPoint x: 210, startPoint y: 549, endPoint x: 256, endPoint y: 570, distance: 50.1
click at [209, 549] on icon "check" at bounding box center [217, 595] width 21 height 235
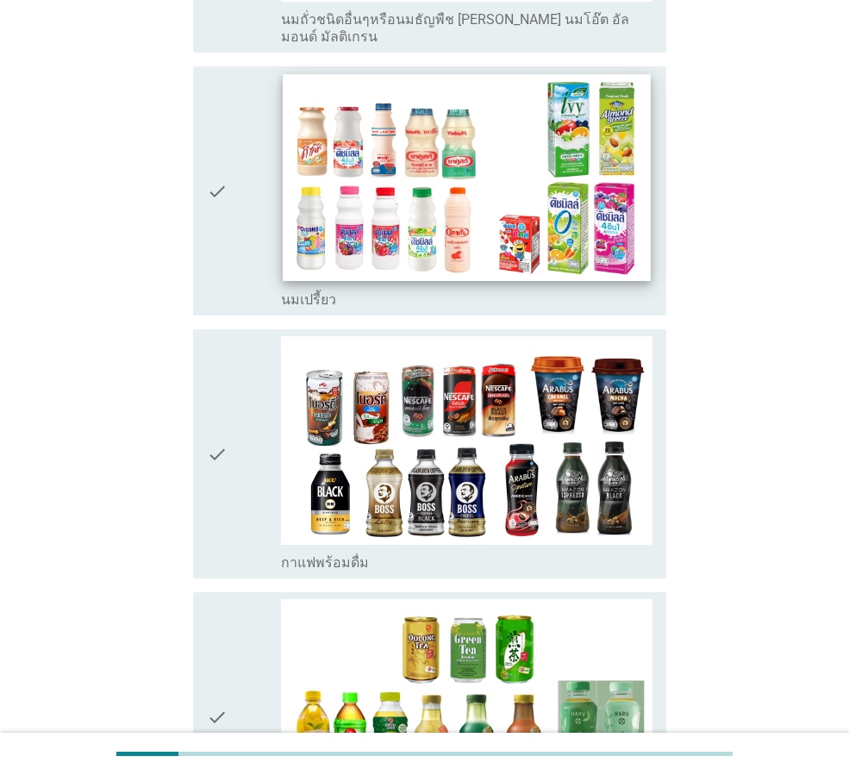
scroll to position [1034, 0]
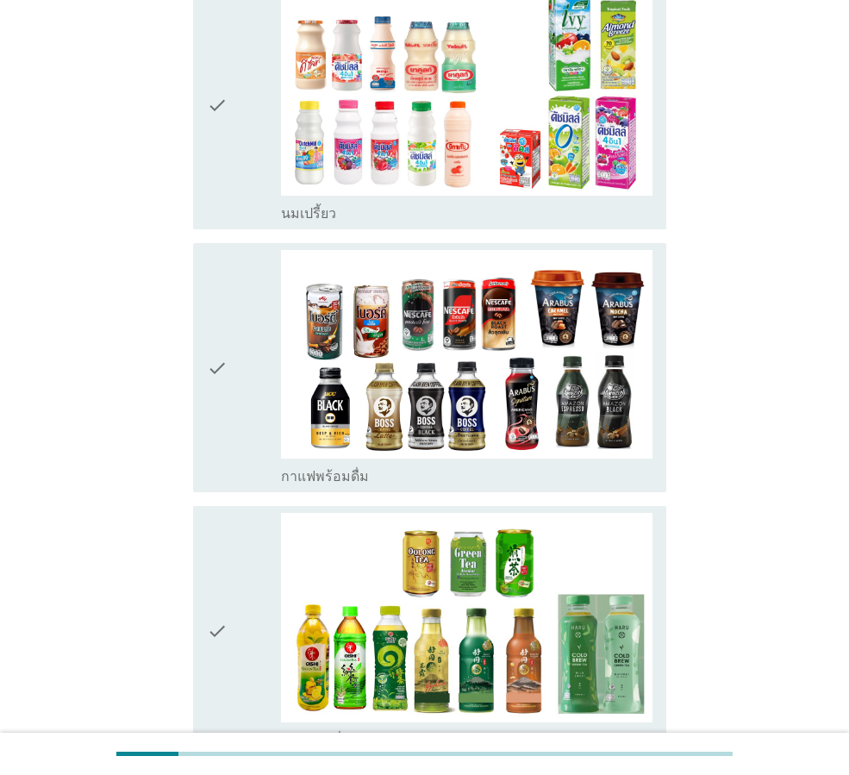
click at [216, 347] on icon "check" at bounding box center [217, 367] width 21 height 235
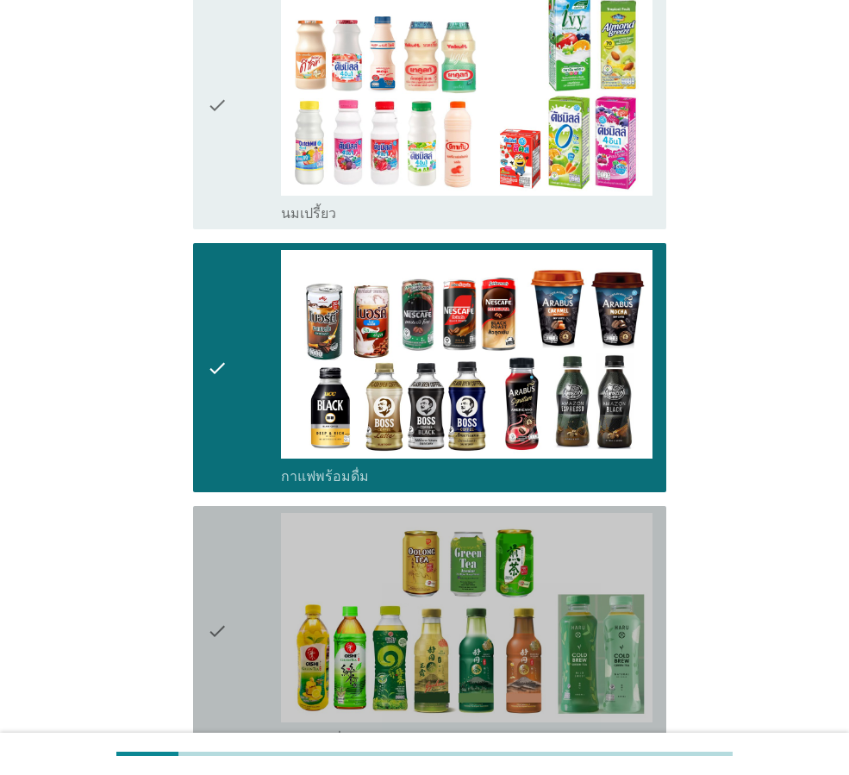
click at [244, 599] on div "check" at bounding box center [244, 630] width 74 height 235
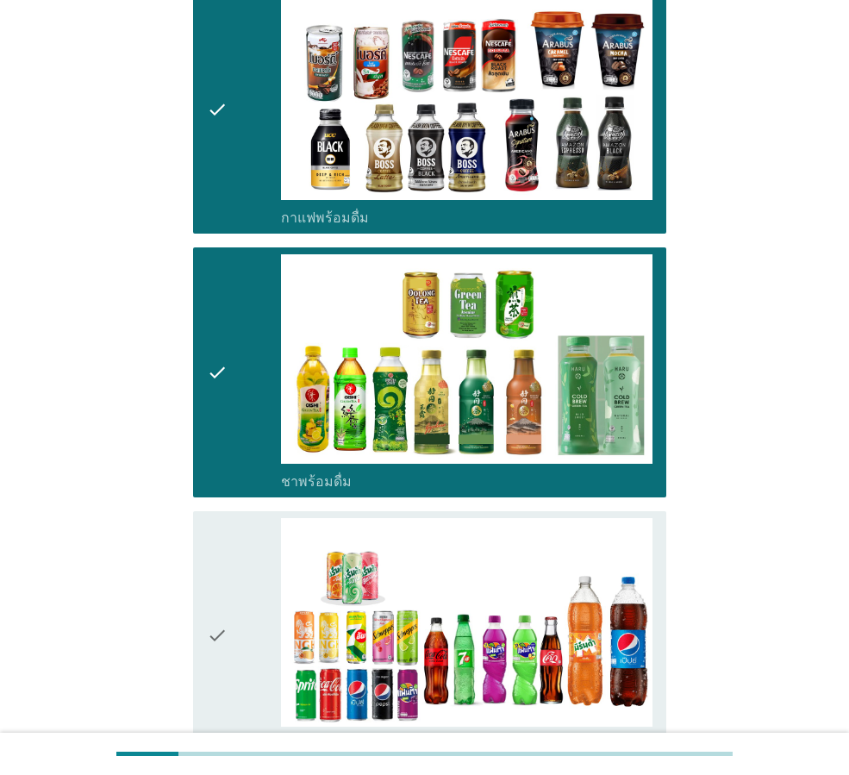
scroll to position [1465, 0]
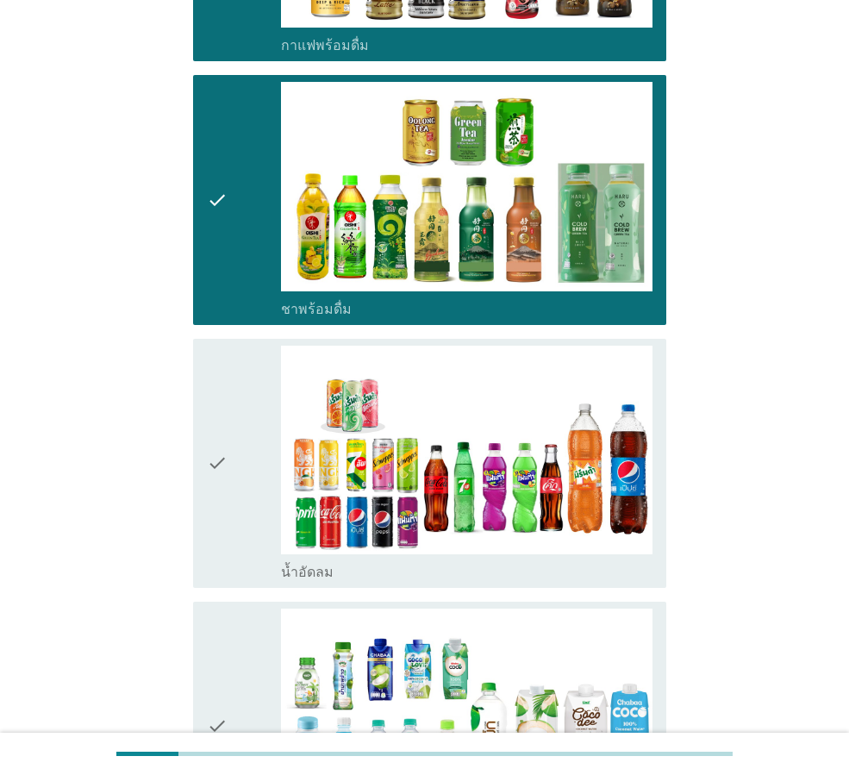
click at [221, 438] on icon "check" at bounding box center [217, 463] width 21 height 235
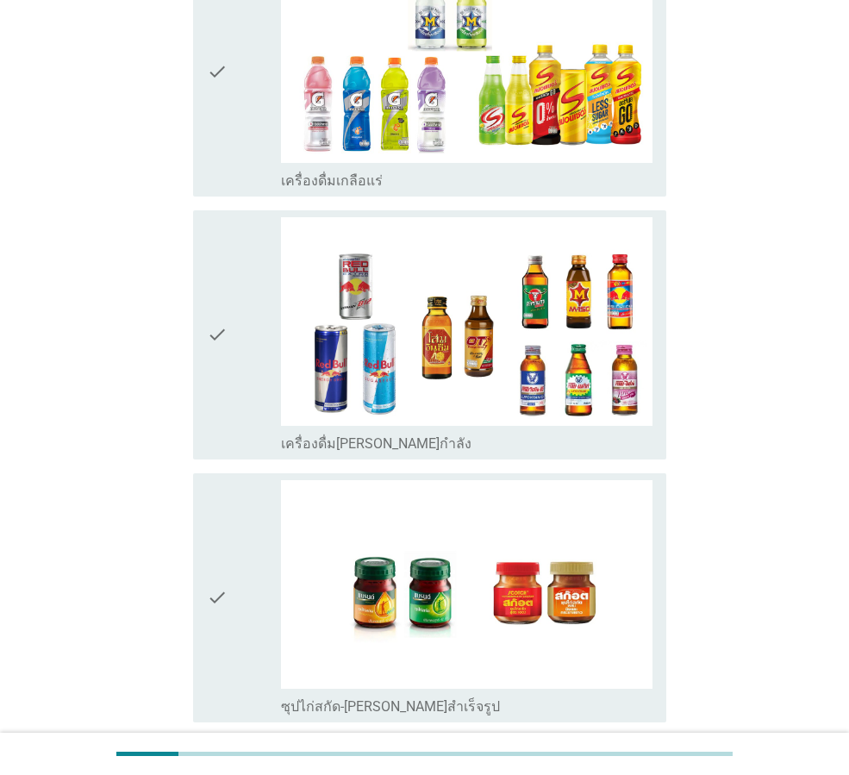
scroll to position [3350, 0]
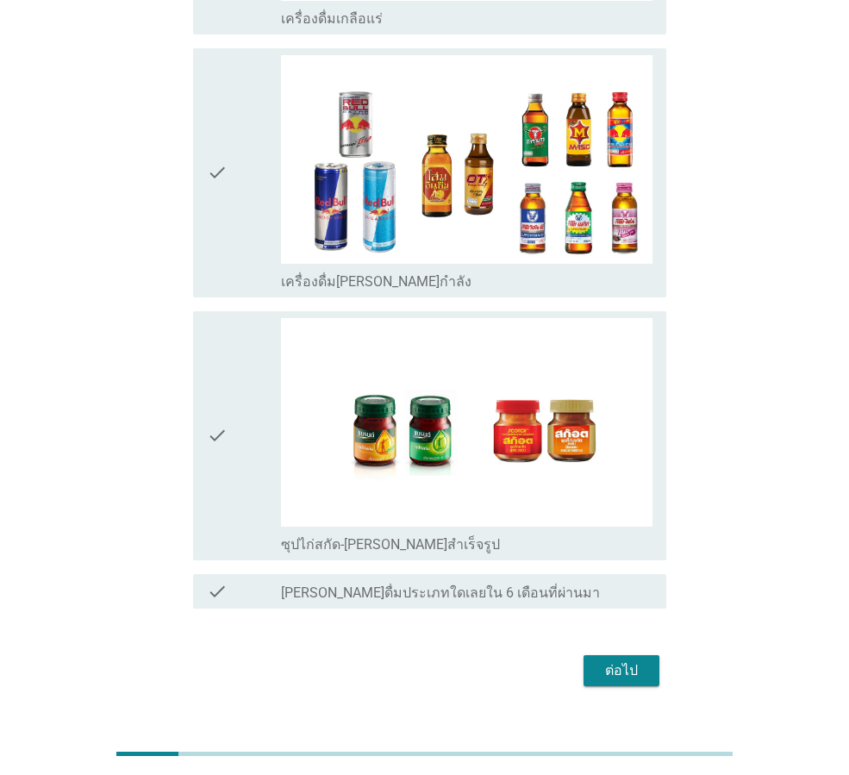
click at [622, 655] on button "ต่อไป" at bounding box center [621, 670] width 76 height 31
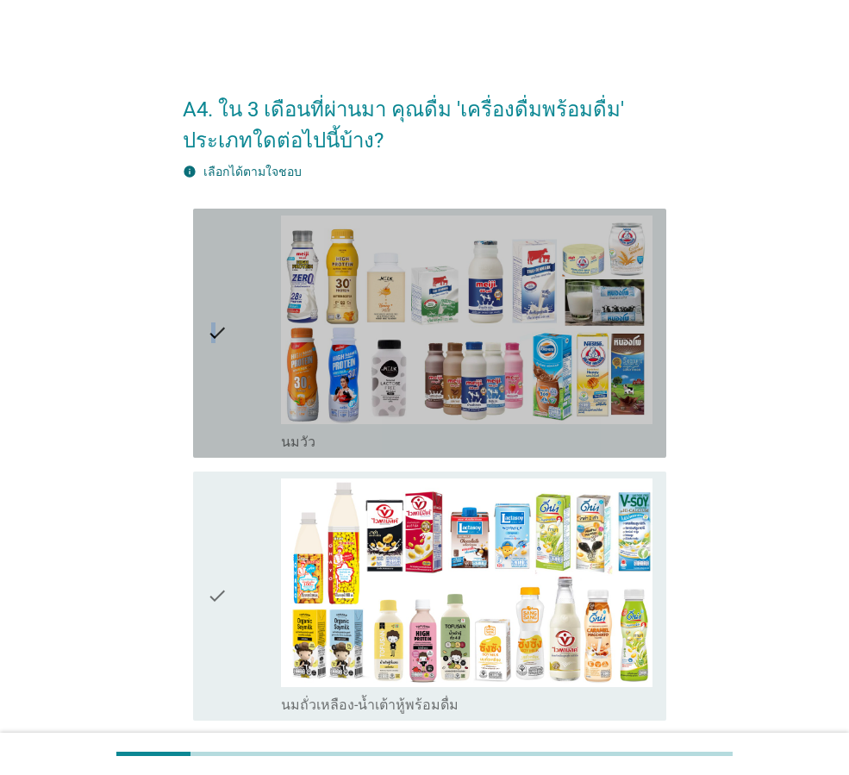
click at [215, 316] on icon "check" at bounding box center [217, 332] width 21 height 235
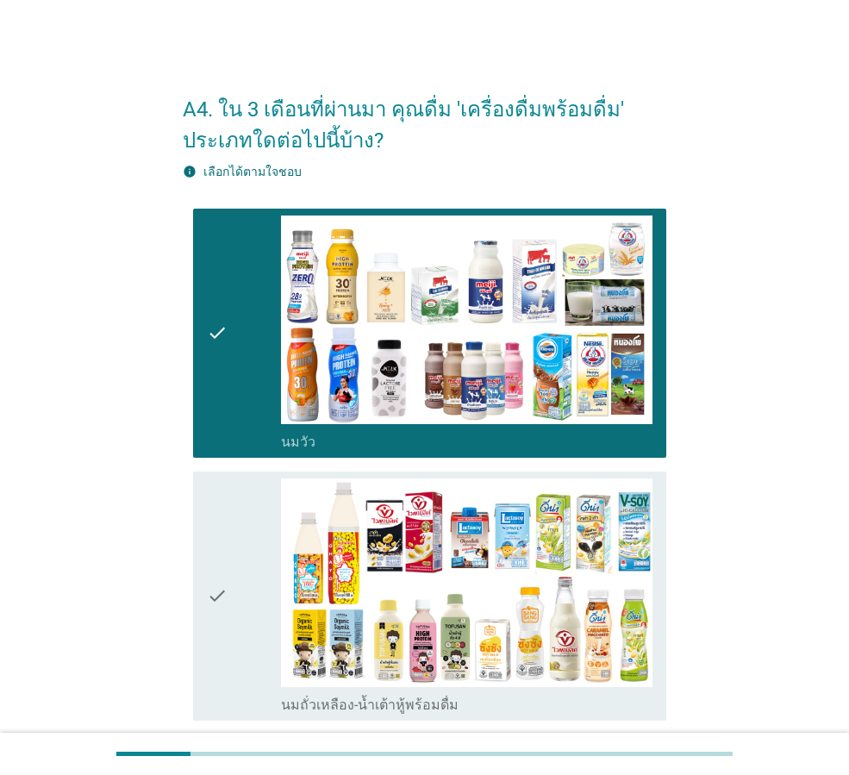
drag, startPoint x: 240, startPoint y: 514, endPoint x: 252, endPoint y: 518, distance: 12.5
click at [244, 513] on div "check" at bounding box center [244, 595] width 74 height 235
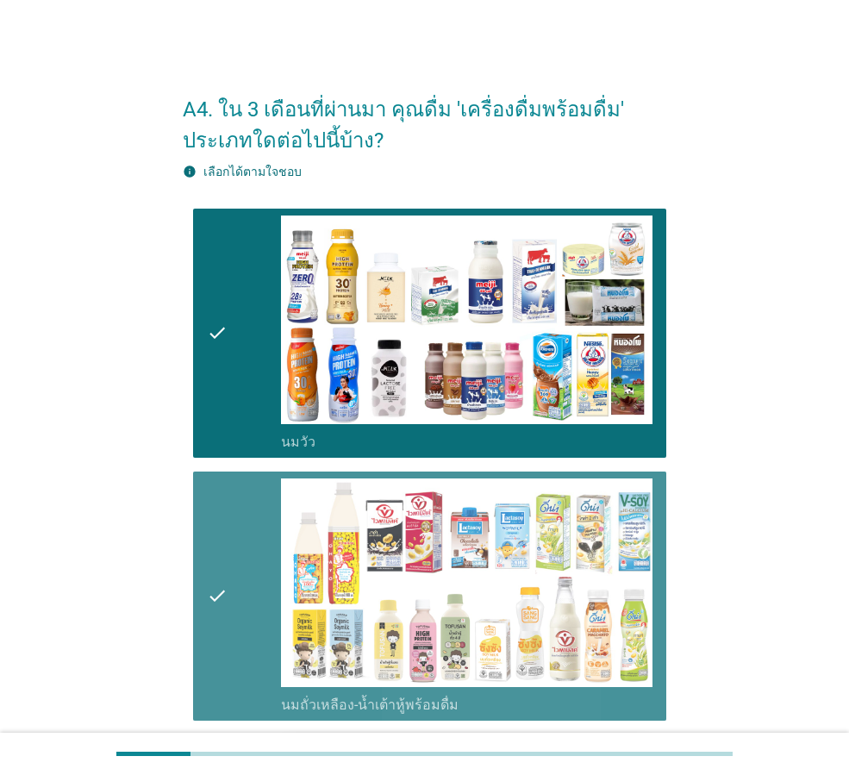
scroll to position [258, 0]
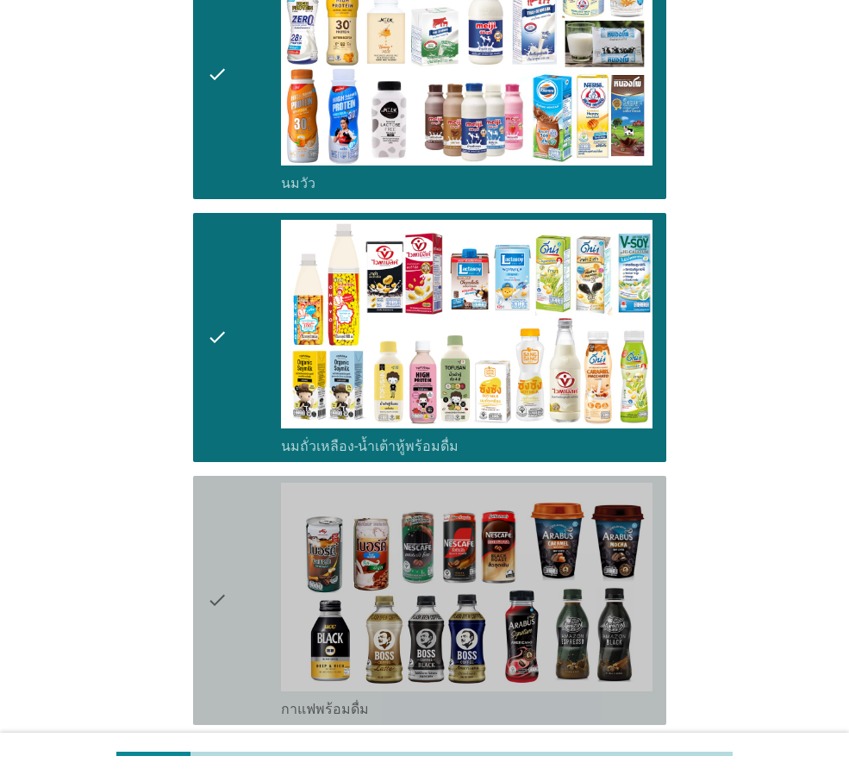
click at [214, 591] on icon "check" at bounding box center [217, 600] width 21 height 235
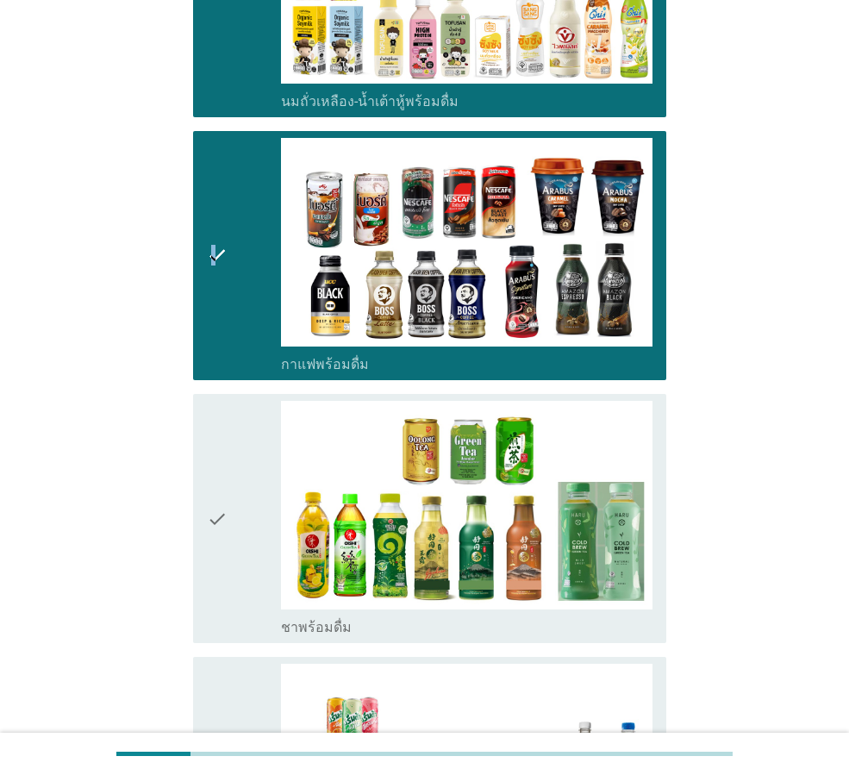
scroll to position [689, 0]
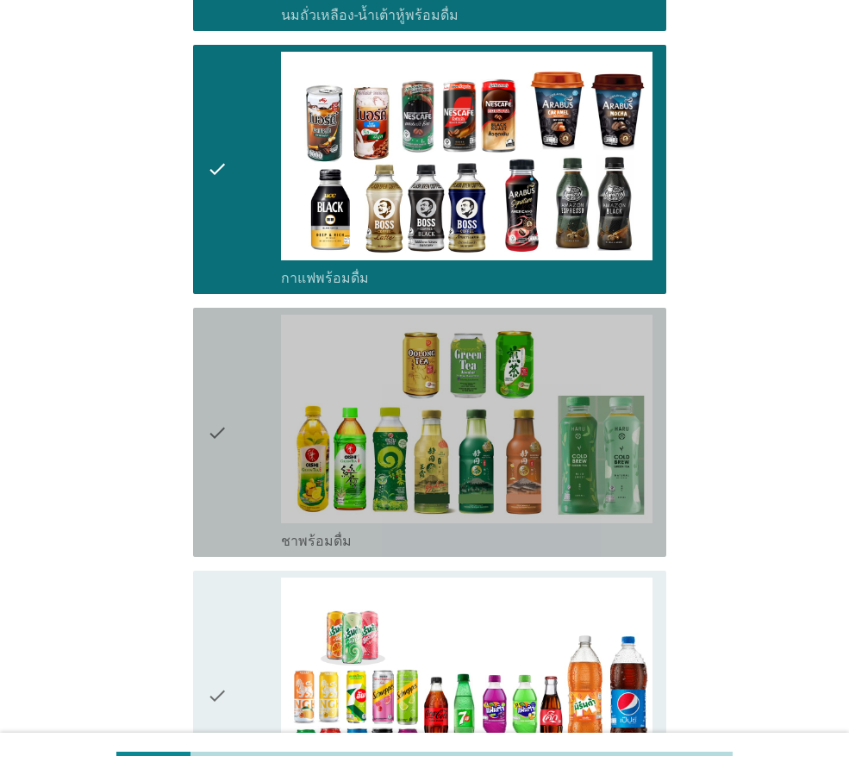
click at [252, 478] on div "check" at bounding box center [244, 431] width 74 height 235
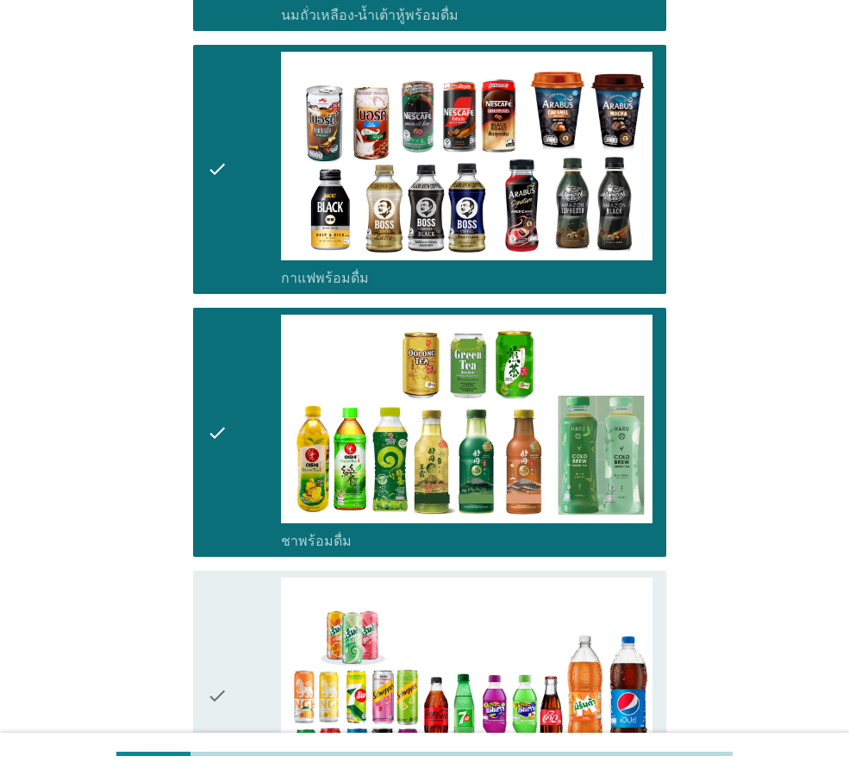
scroll to position [862, 0]
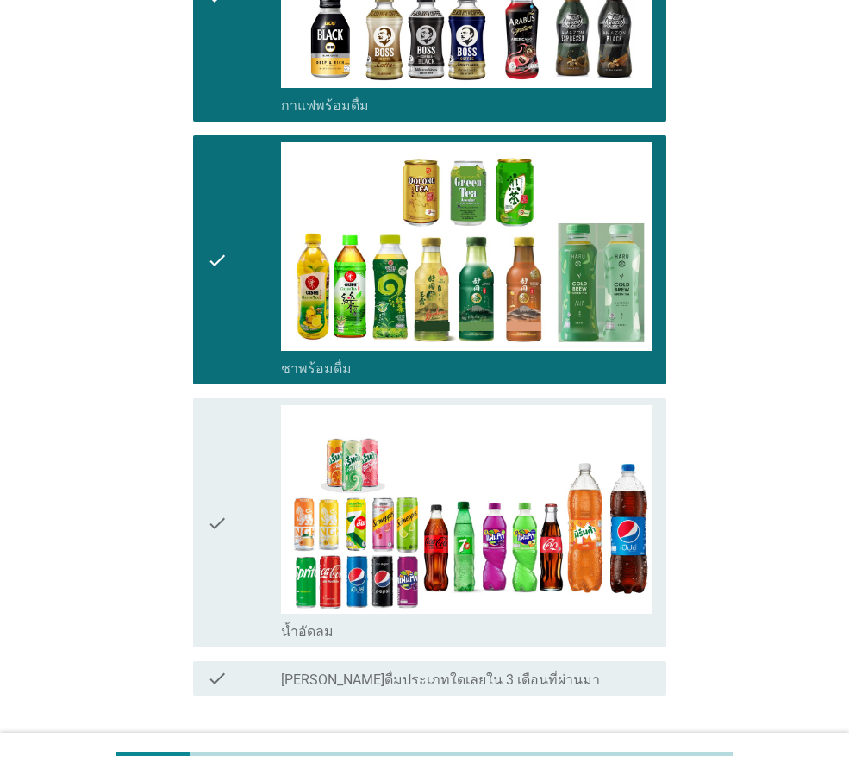
click at [216, 540] on icon "check" at bounding box center [217, 522] width 21 height 235
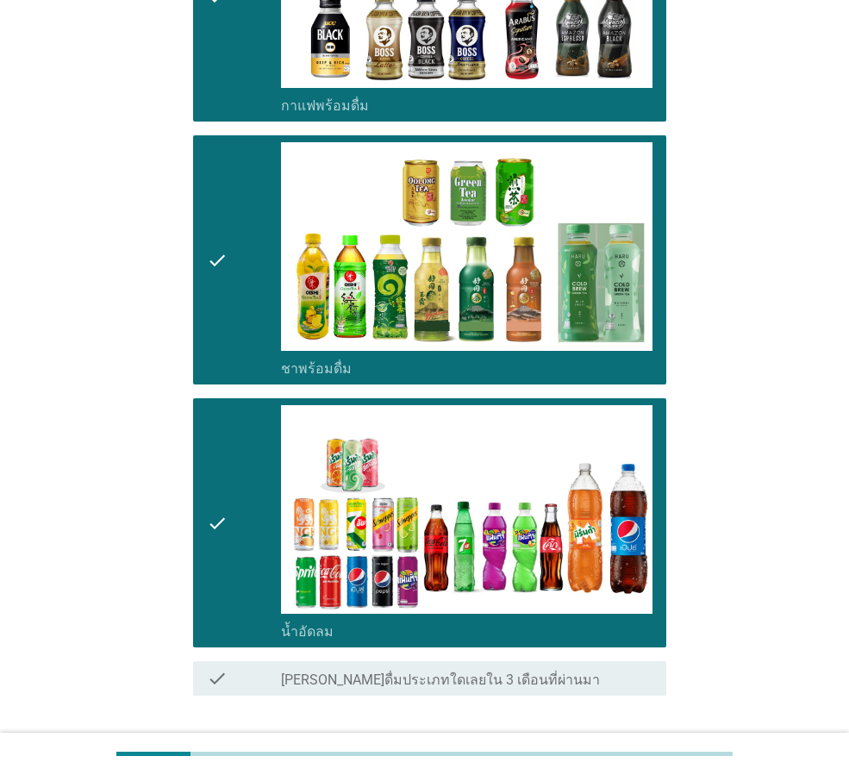
scroll to position [984, 0]
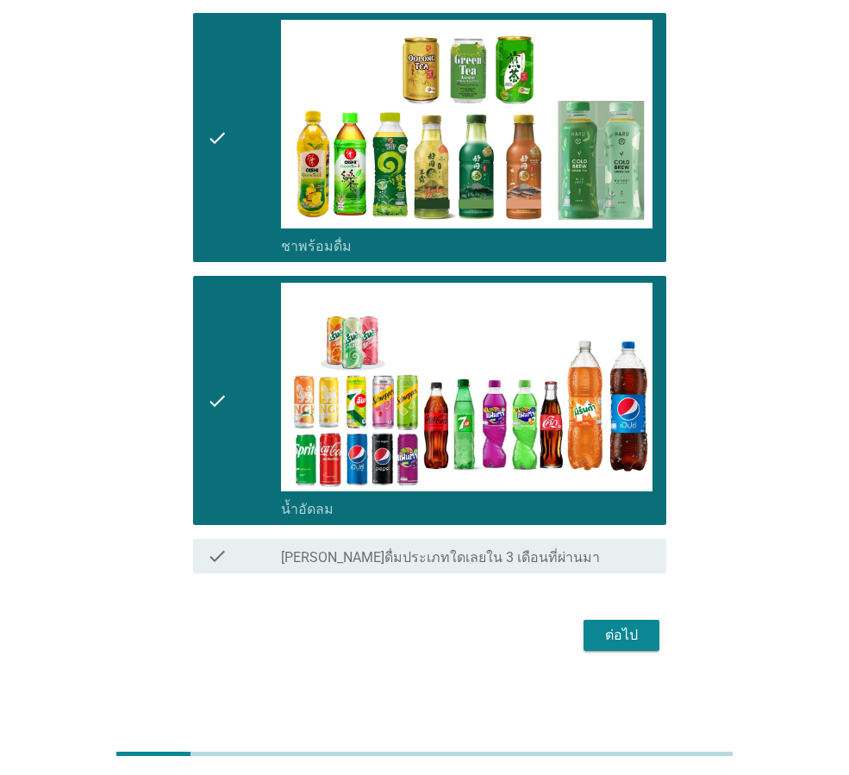
click at [627, 638] on div "ต่อไป" at bounding box center [621, 635] width 48 height 21
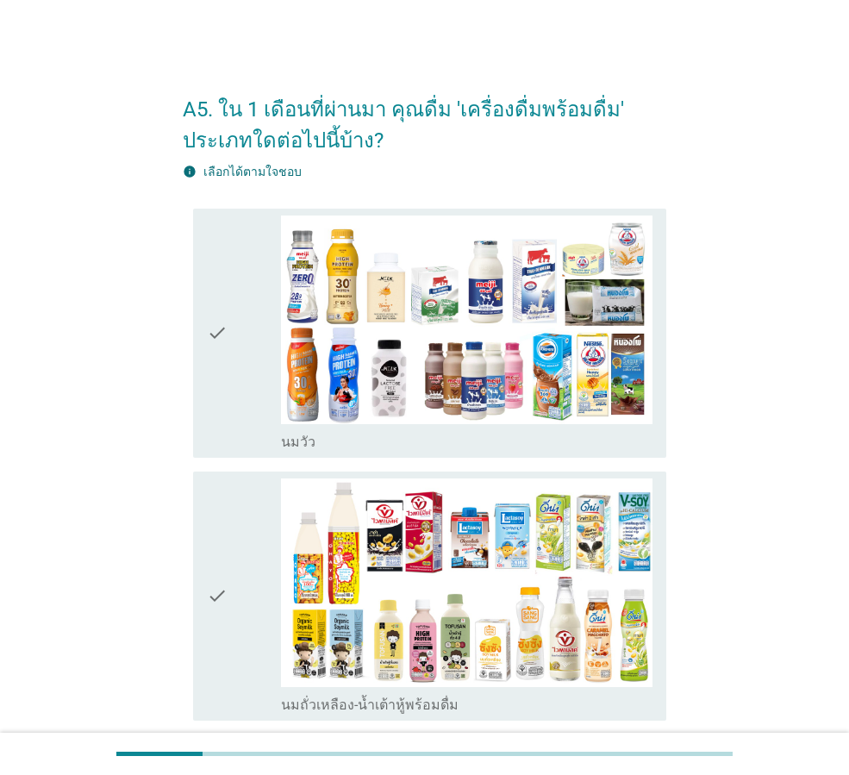
click at [252, 353] on div "check" at bounding box center [244, 332] width 74 height 235
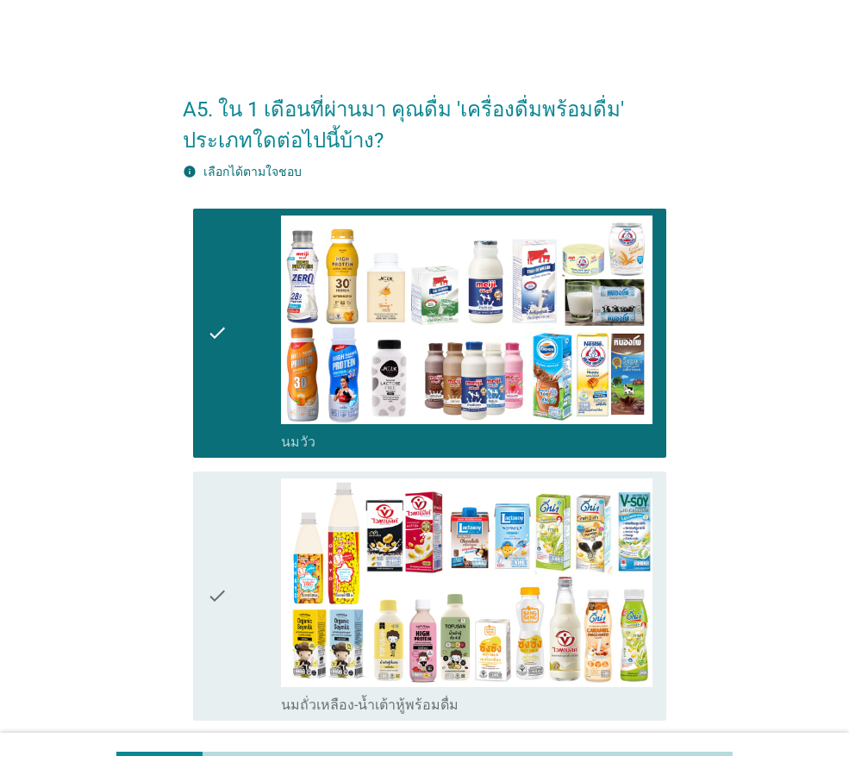
click at [234, 589] on div "check" at bounding box center [244, 595] width 74 height 235
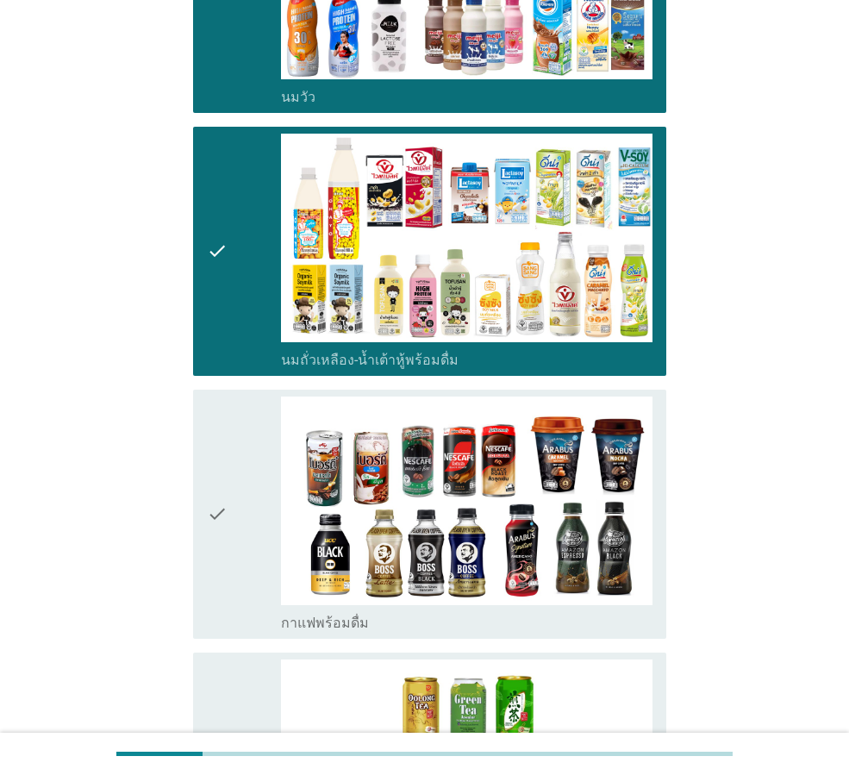
scroll to position [517, 0]
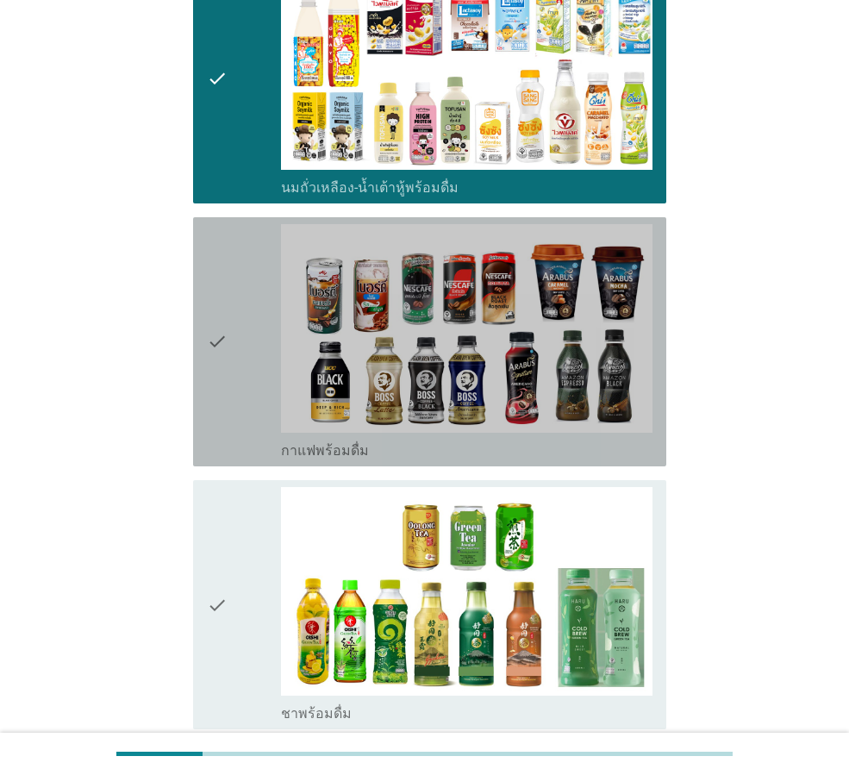
click at [238, 360] on div "check" at bounding box center [244, 341] width 74 height 235
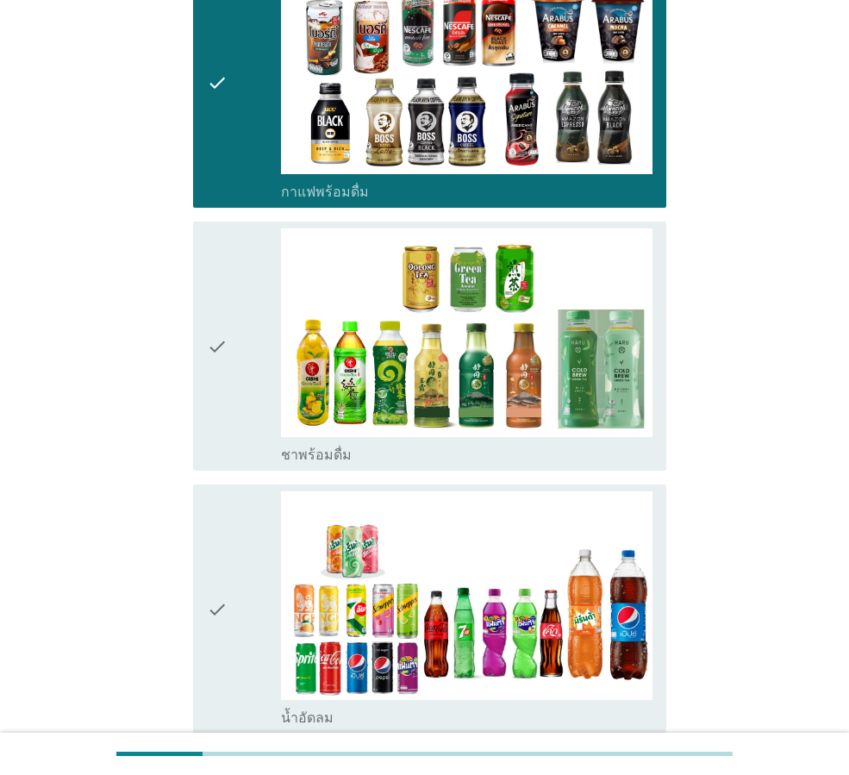
scroll to position [948, 0]
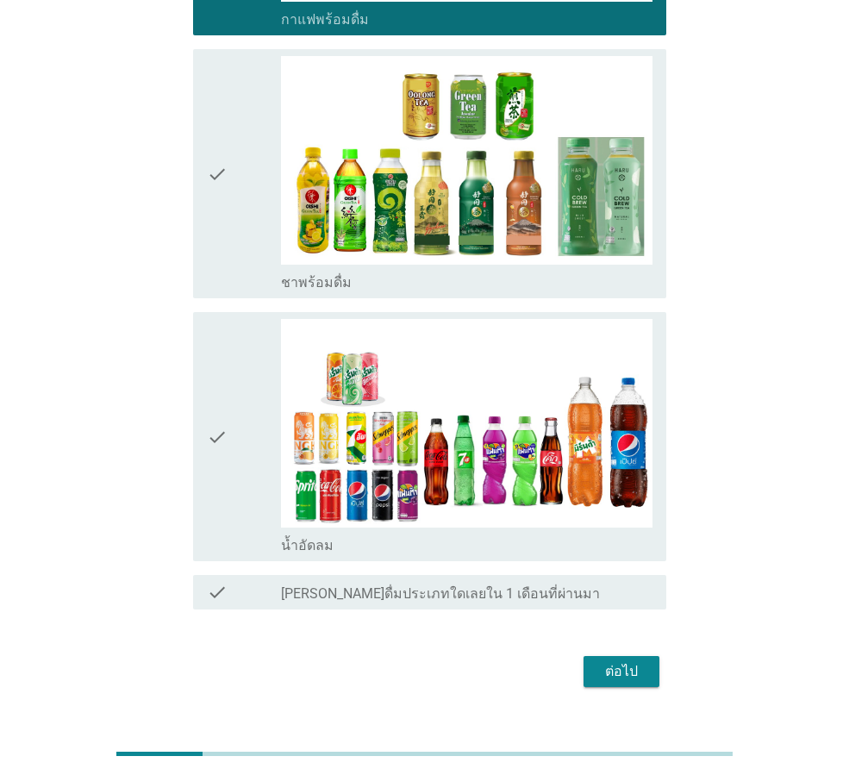
click at [624, 664] on div "ต่อไป" at bounding box center [621, 671] width 48 height 21
